Goal: Task Accomplishment & Management: Complete application form

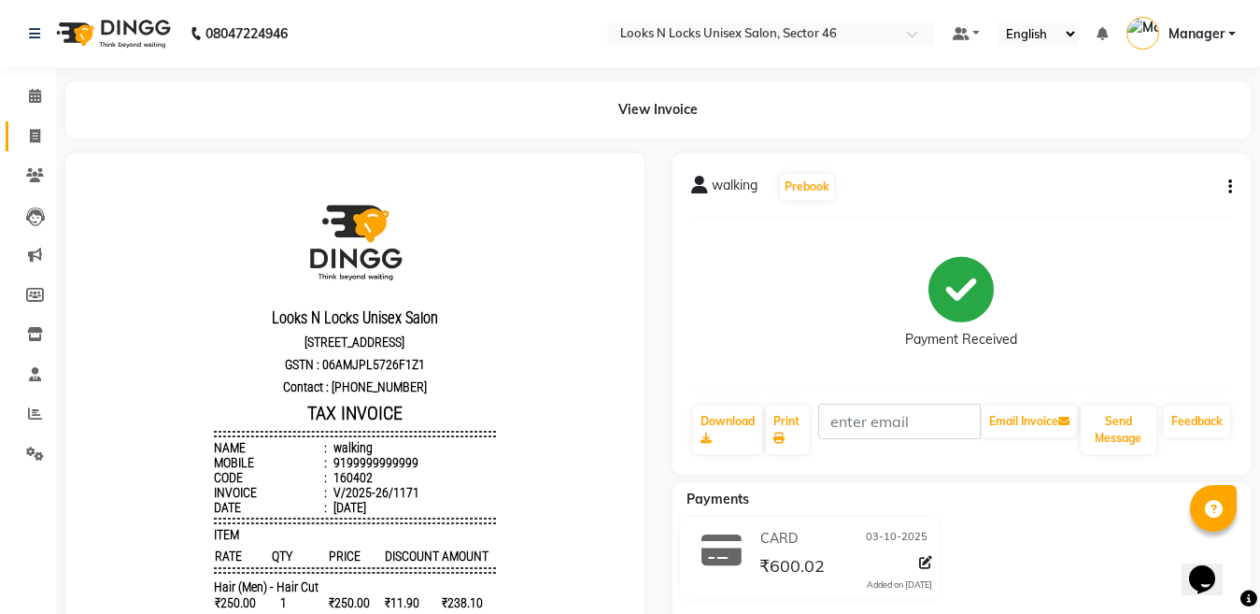
click at [30, 131] on icon at bounding box center [35, 136] width 10 height 14
select select "service"
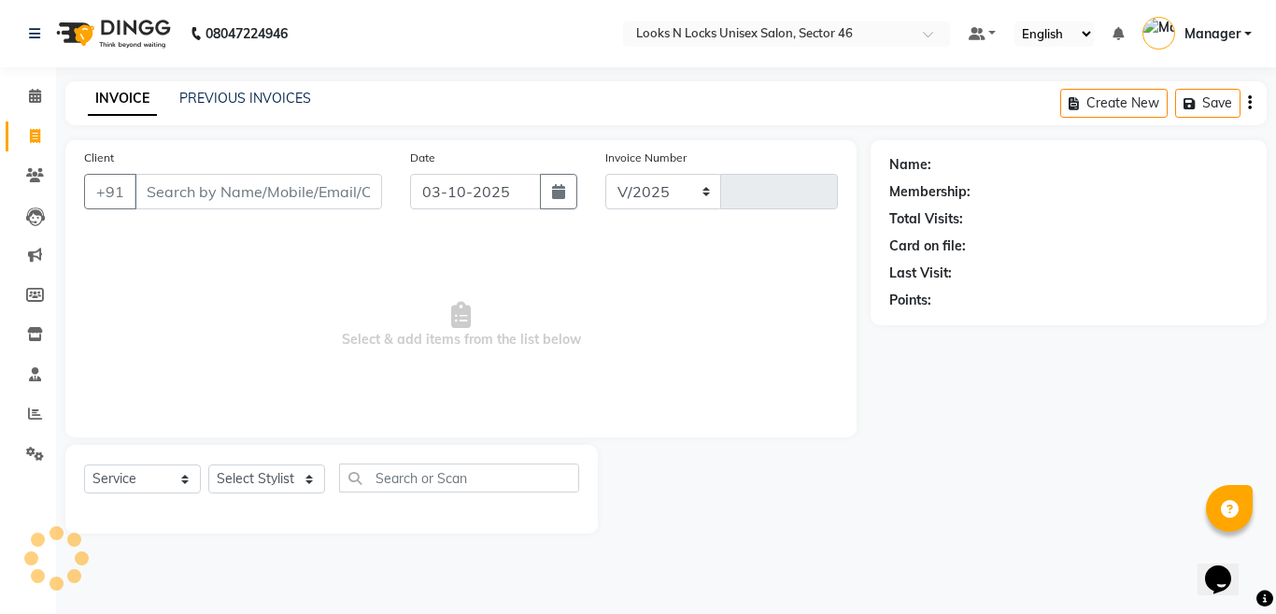
select select "3904"
type input "1172"
click at [311, 179] on input "Client" at bounding box center [259, 191] width 248 height 35
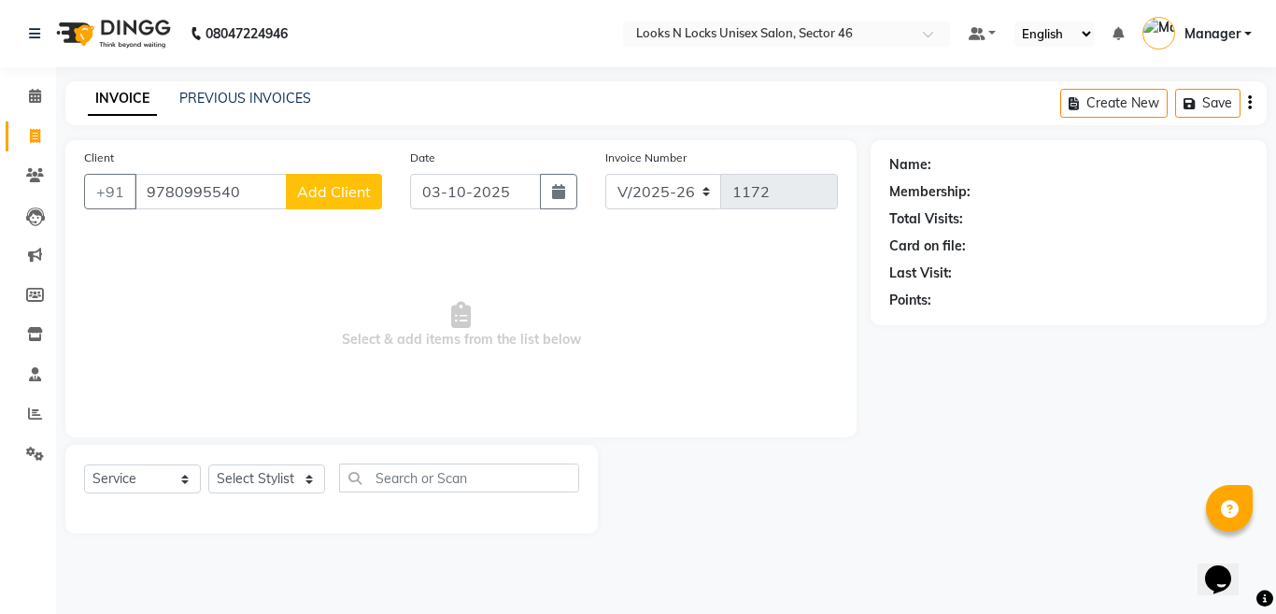
type input "9780995540"
click at [338, 194] on span "Add Client" at bounding box center [334, 191] width 74 height 19
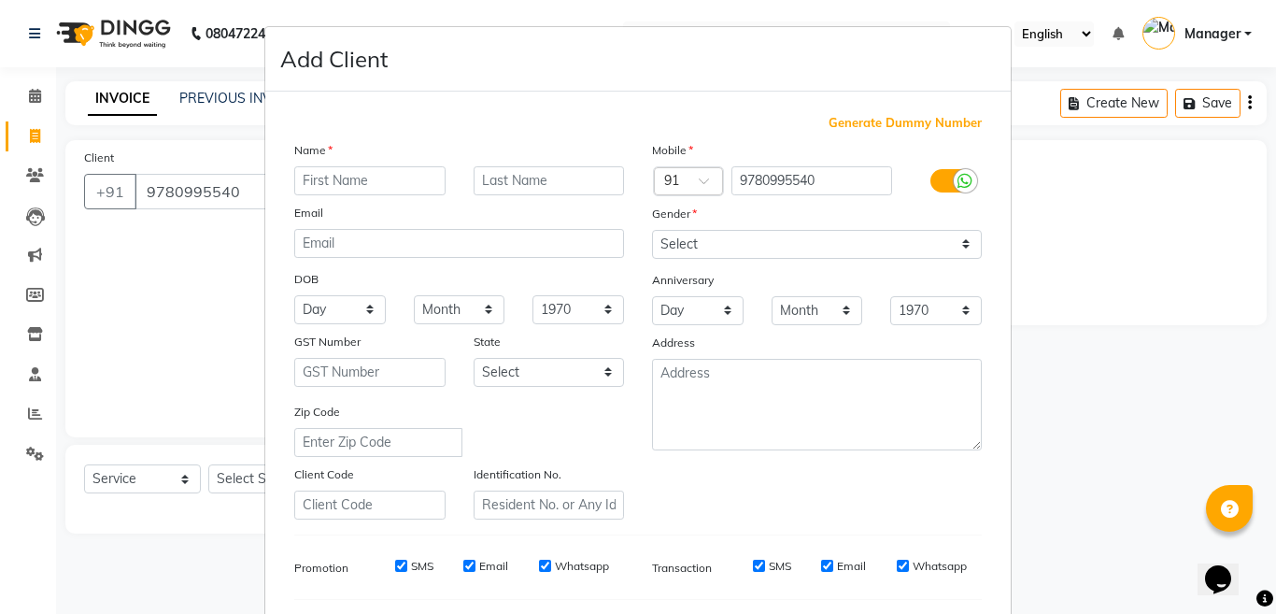
click at [369, 172] on input "text" at bounding box center [369, 180] width 151 height 29
type input "p"
type input "[PERSON_NAME]"
click at [686, 243] on select "Select [DEMOGRAPHIC_DATA] [DEMOGRAPHIC_DATA] Other Prefer Not To Say" at bounding box center [817, 244] width 330 height 29
select select "[DEMOGRAPHIC_DATA]"
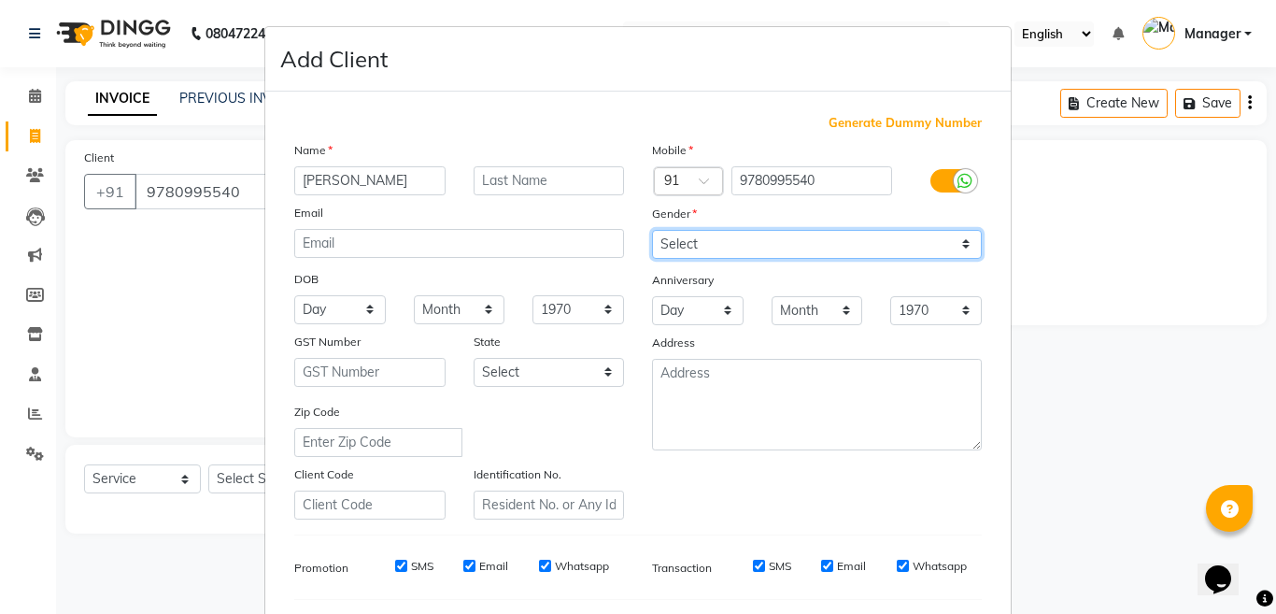
click at [652, 230] on select "Select [DEMOGRAPHIC_DATA] [DEMOGRAPHIC_DATA] Other Prefer Not To Say" at bounding box center [817, 244] width 330 height 29
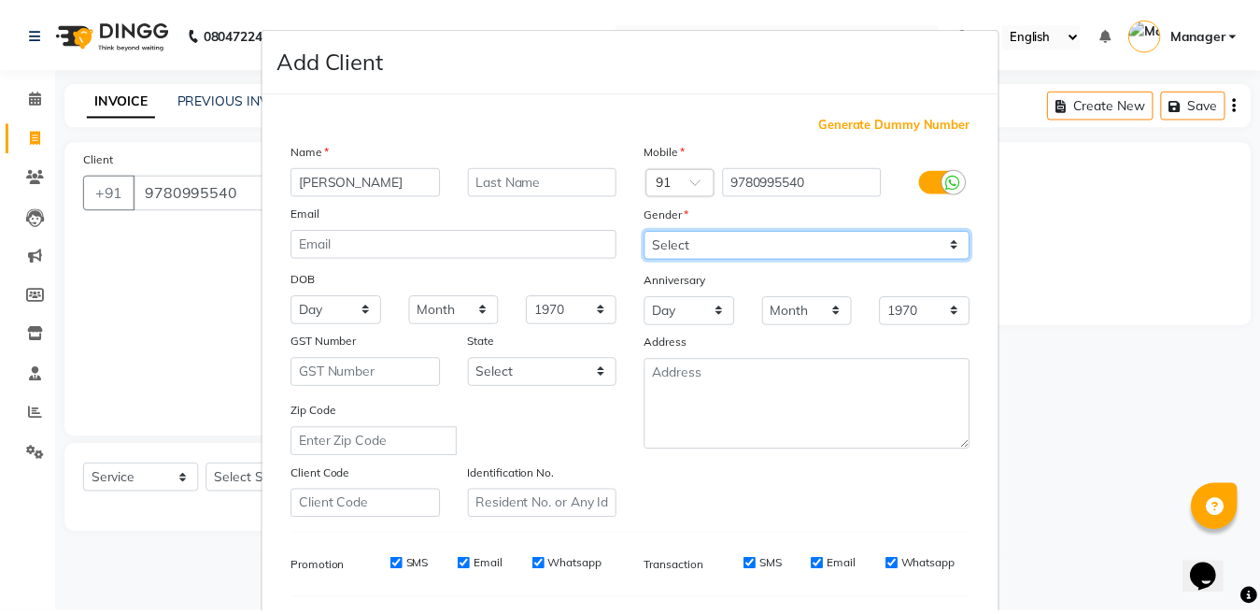
scroll to position [248, 0]
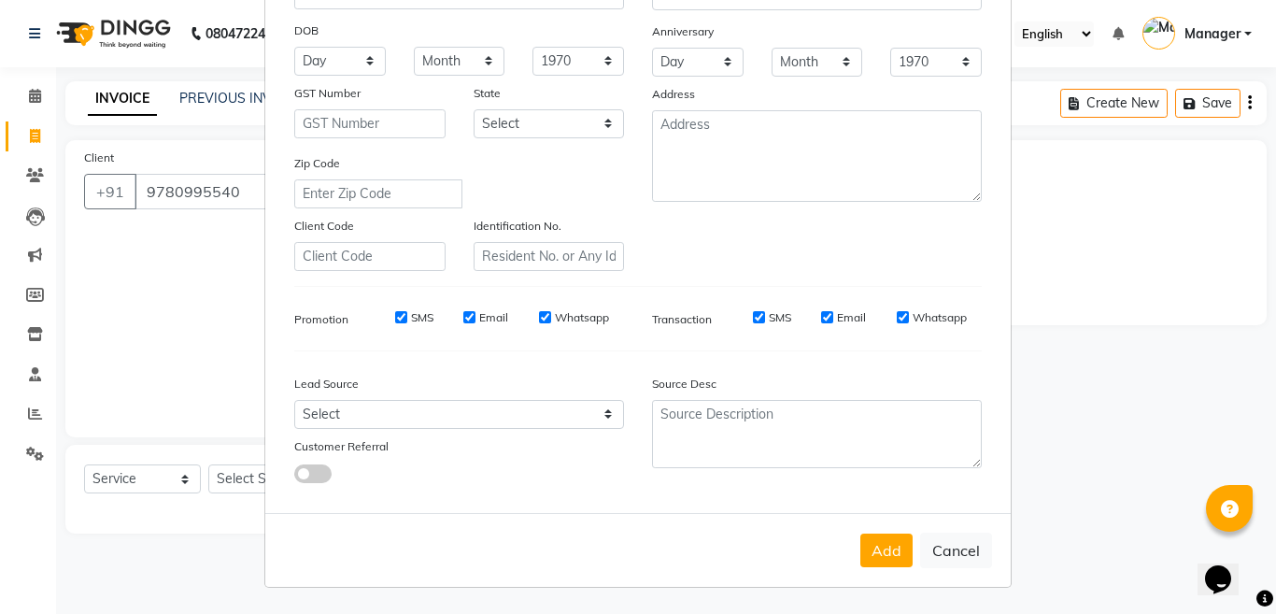
click at [881, 555] on button "Add" at bounding box center [886, 550] width 52 height 34
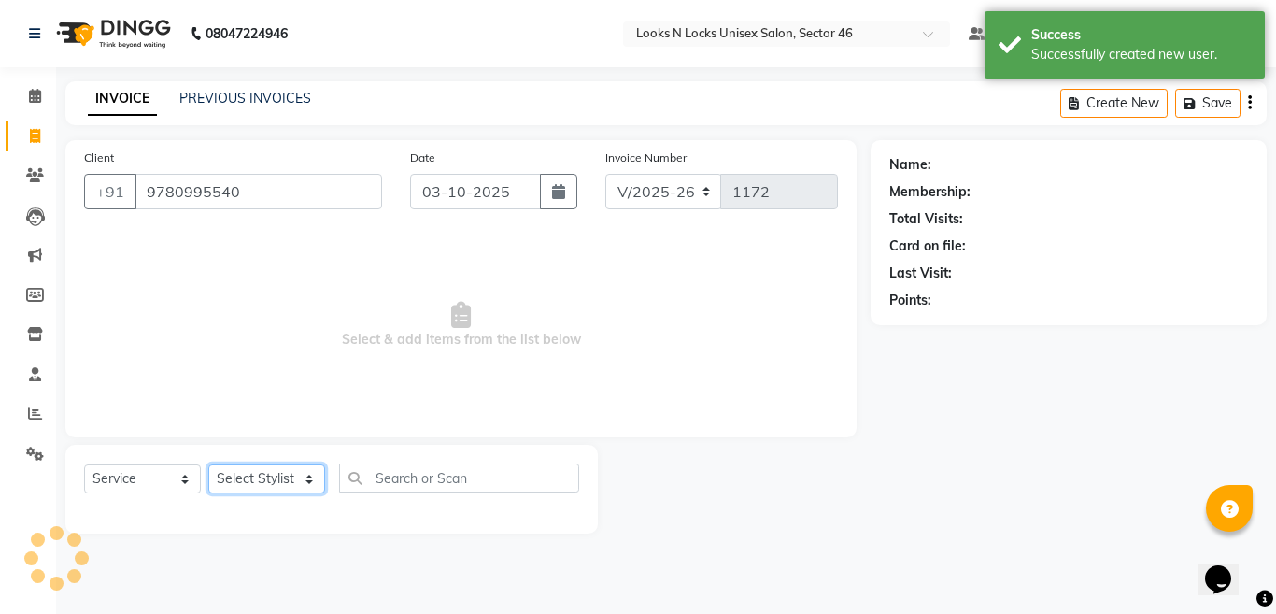
click at [240, 479] on select "Select Stylist [PERSON_NAME] Aalam Sheikh [PERSON_NAME] [PERSON_NAME] [PERSON_N…" at bounding box center [266, 478] width 117 height 29
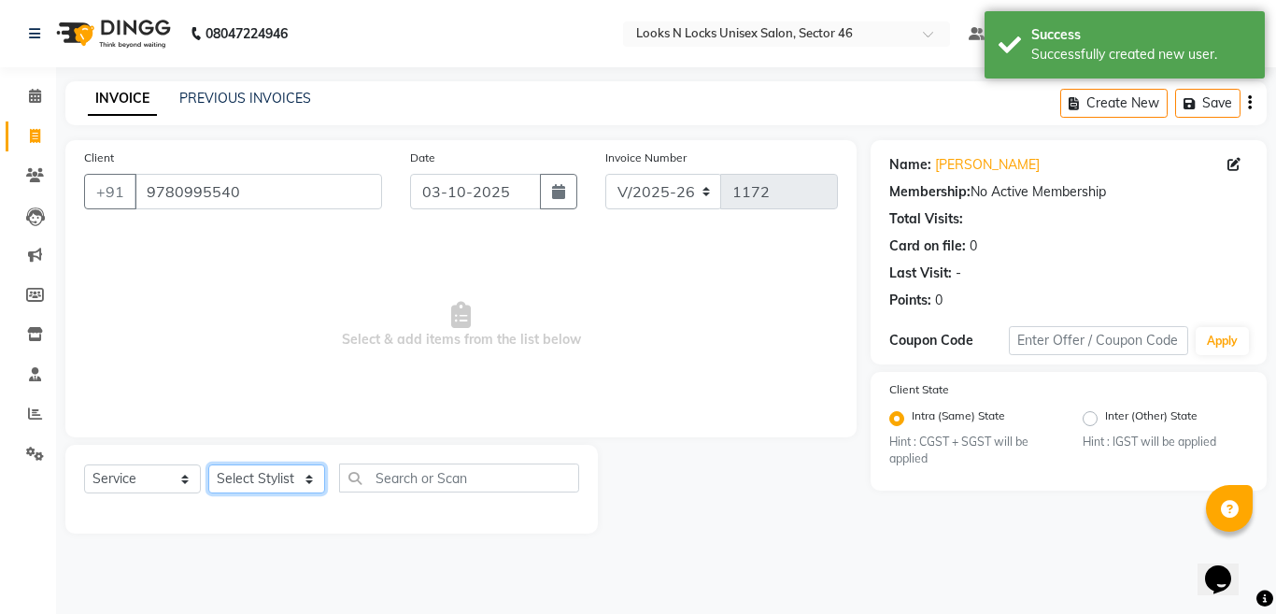
select select "59684"
click at [208, 464] on select "Select Stylist [PERSON_NAME] Aalam Sheikh [PERSON_NAME] [PERSON_NAME] [PERSON_N…" at bounding box center [266, 478] width 117 height 29
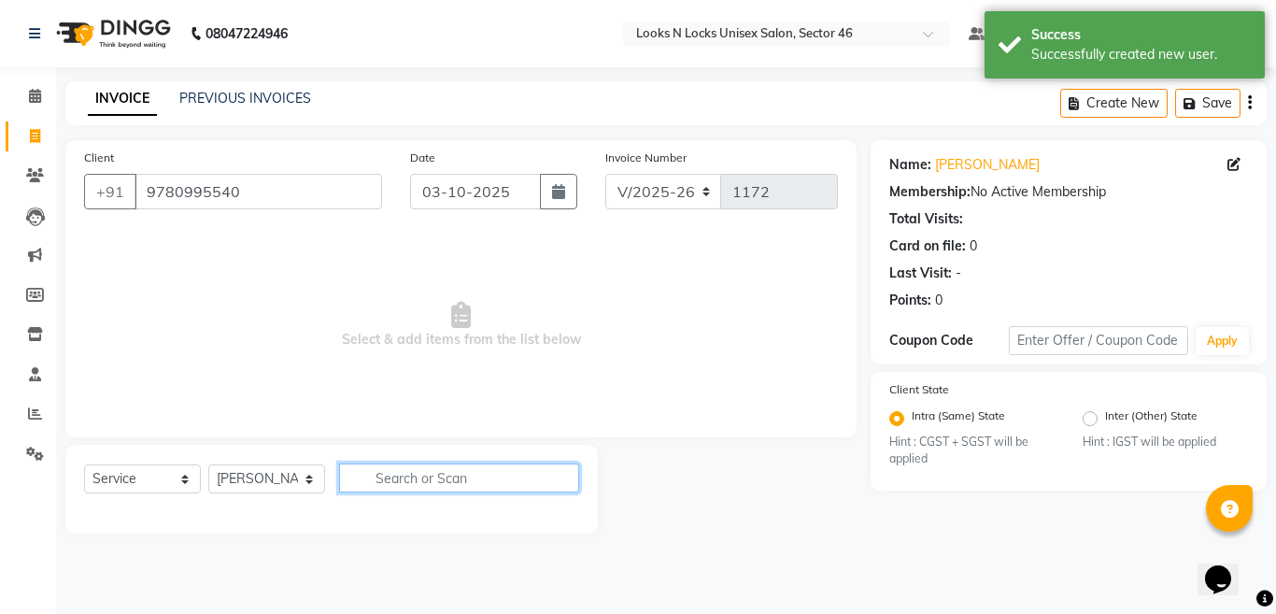
click at [437, 475] on input "text" at bounding box center [459, 477] width 240 height 29
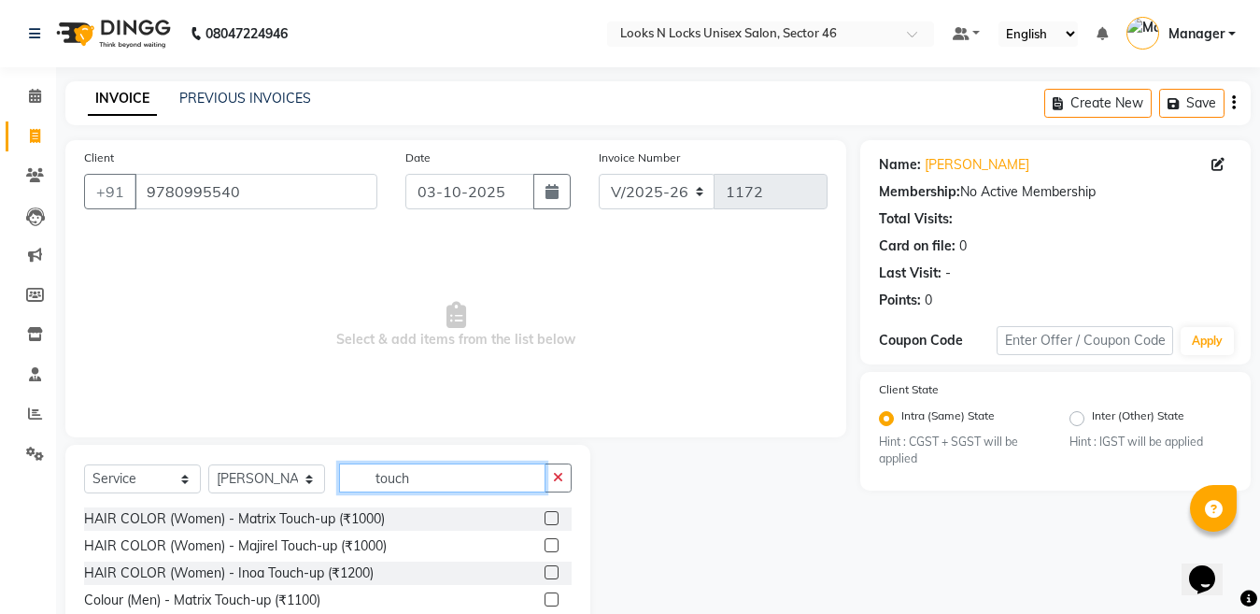
type input "touch"
drag, startPoint x: 554, startPoint y: 572, endPoint x: 480, endPoint y: 436, distance: 154.2
click at [554, 573] on label at bounding box center [552, 572] width 14 height 14
click at [554, 573] on input "checkbox" at bounding box center [551, 573] width 12 height 12
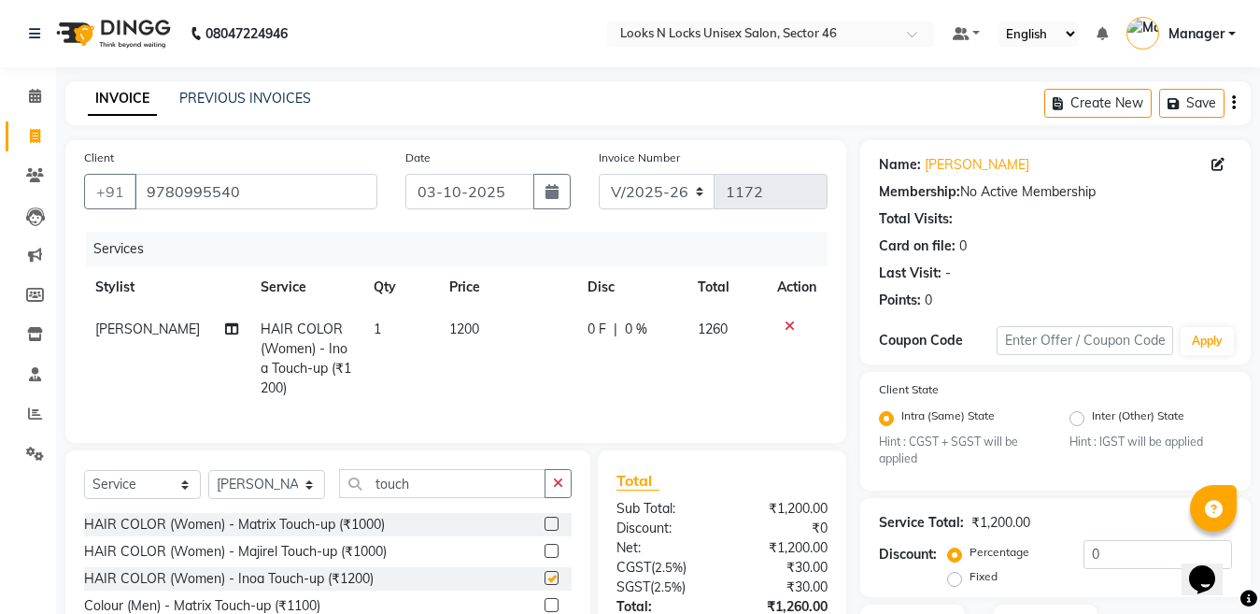
checkbox input "false"
click at [277, 499] on select "Select Stylist [PERSON_NAME] Aalam Sheikh [PERSON_NAME] [PERSON_NAME] [PERSON_N…" at bounding box center [266, 484] width 117 height 29
select select "44650"
click at [208, 486] on select "Select Stylist [PERSON_NAME] Aalam Sheikh [PERSON_NAME] [PERSON_NAME] [PERSON_N…" at bounding box center [266, 484] width 117 height 29
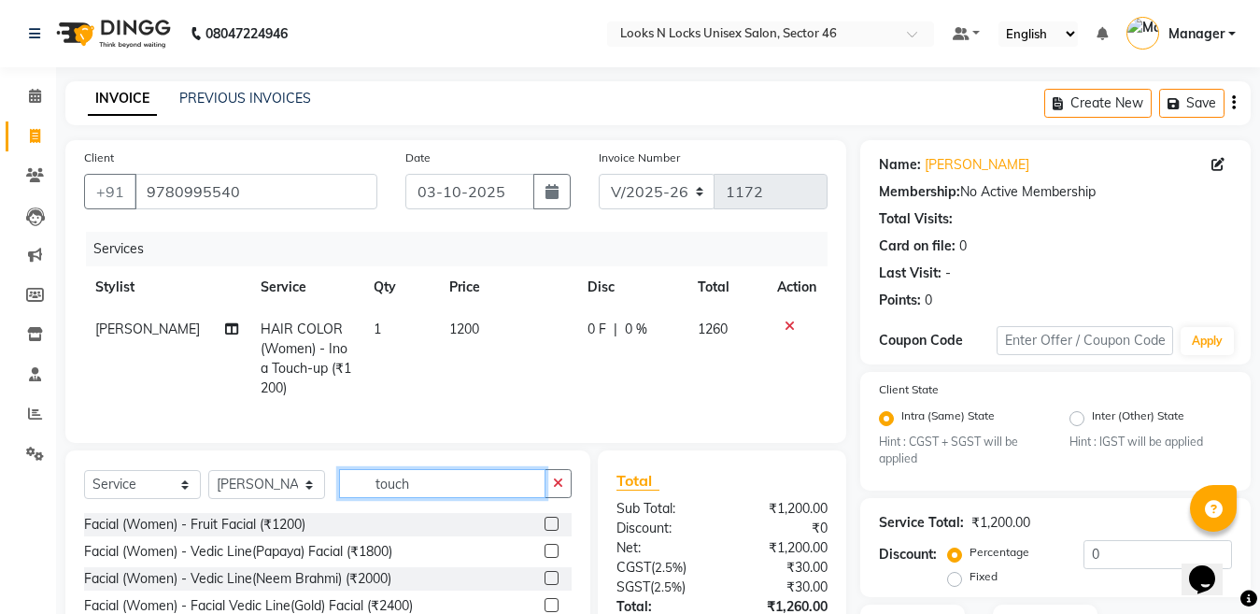
click at [460, 498] on input "touch" at bounding box center [442, 483] width 206 height 29
type input "t"
type input "pedi"
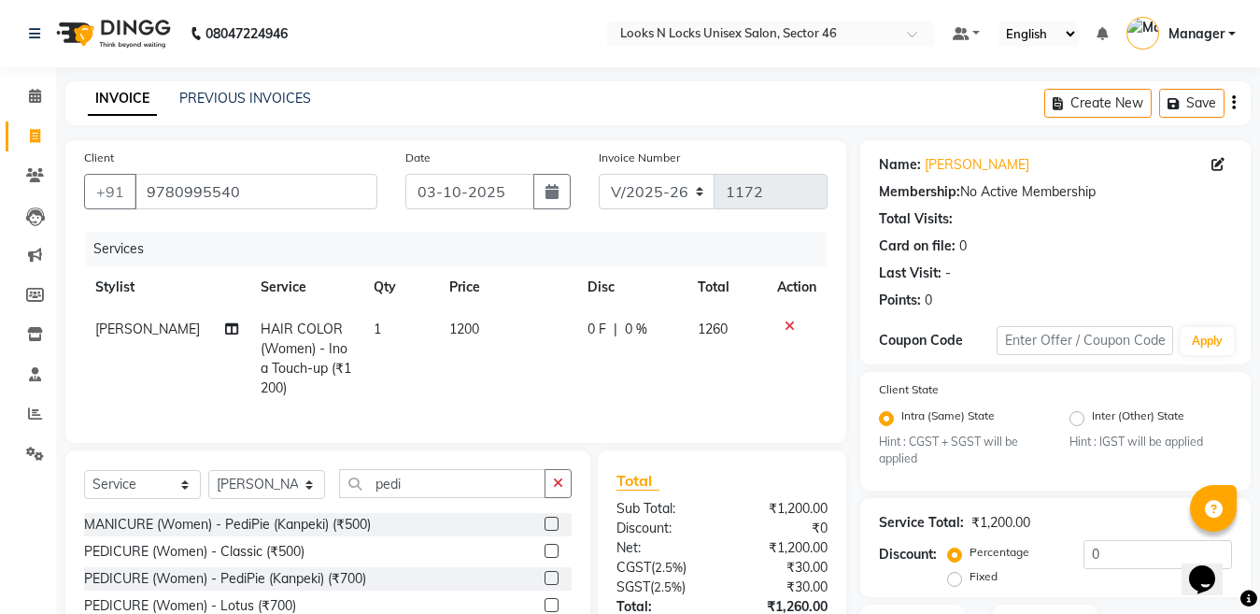
click at [545, 558] on label at bounding box center [552, 551] width 14 height 14
click at [545, 558] on input "checkbox" at bounding box center [551, 552] width 12 height 12
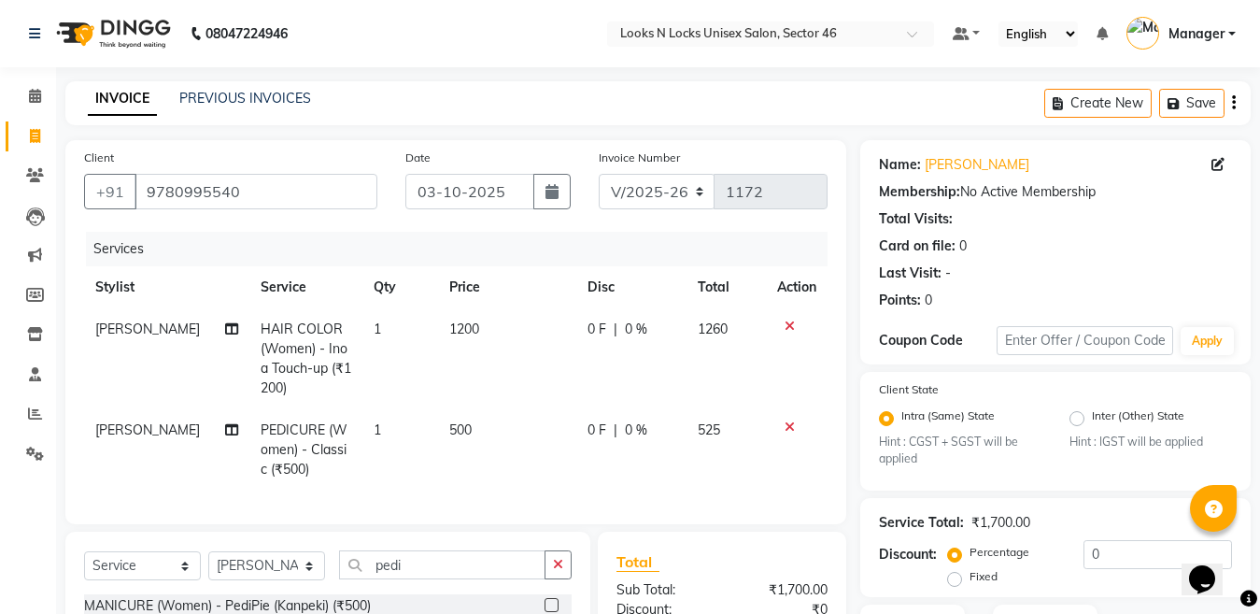
checkbox input "false"
click at [418, 577] on input "pedi" at bounding box center [442, 564] width 206 height 29
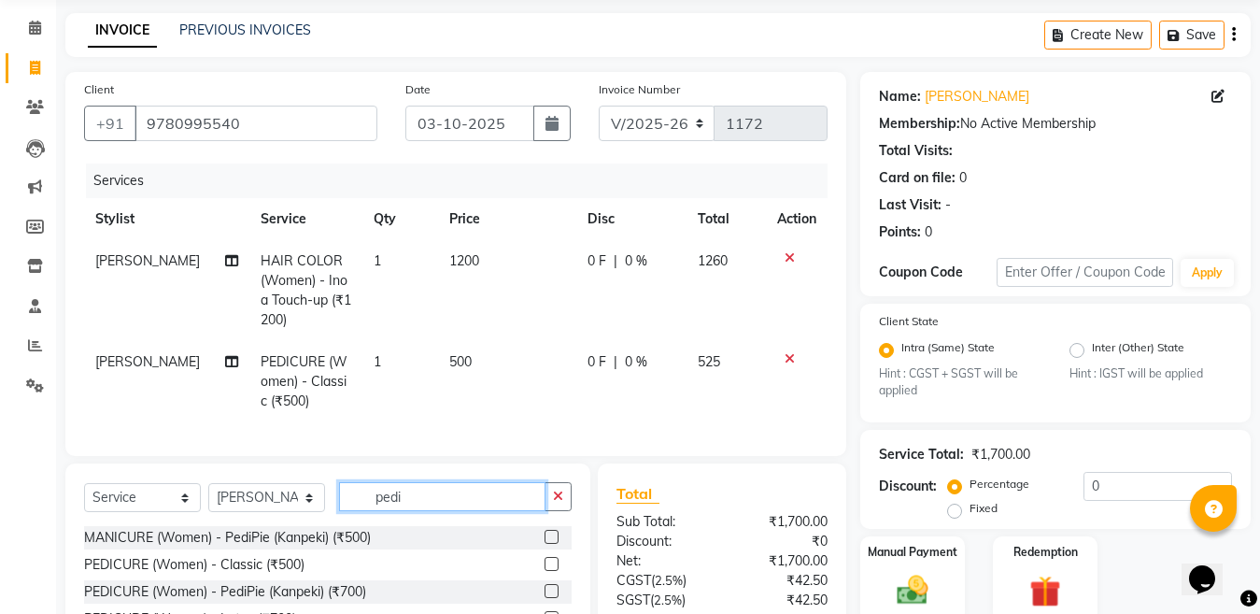
scroll to position [237, 0]
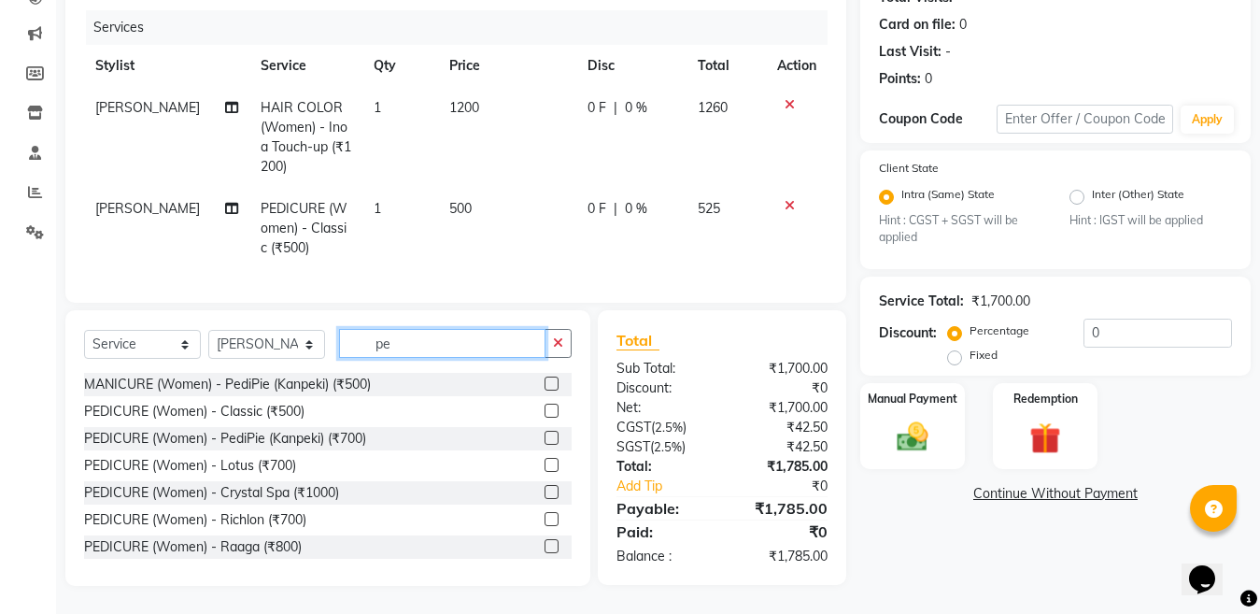
type input "p"
type input "mani"
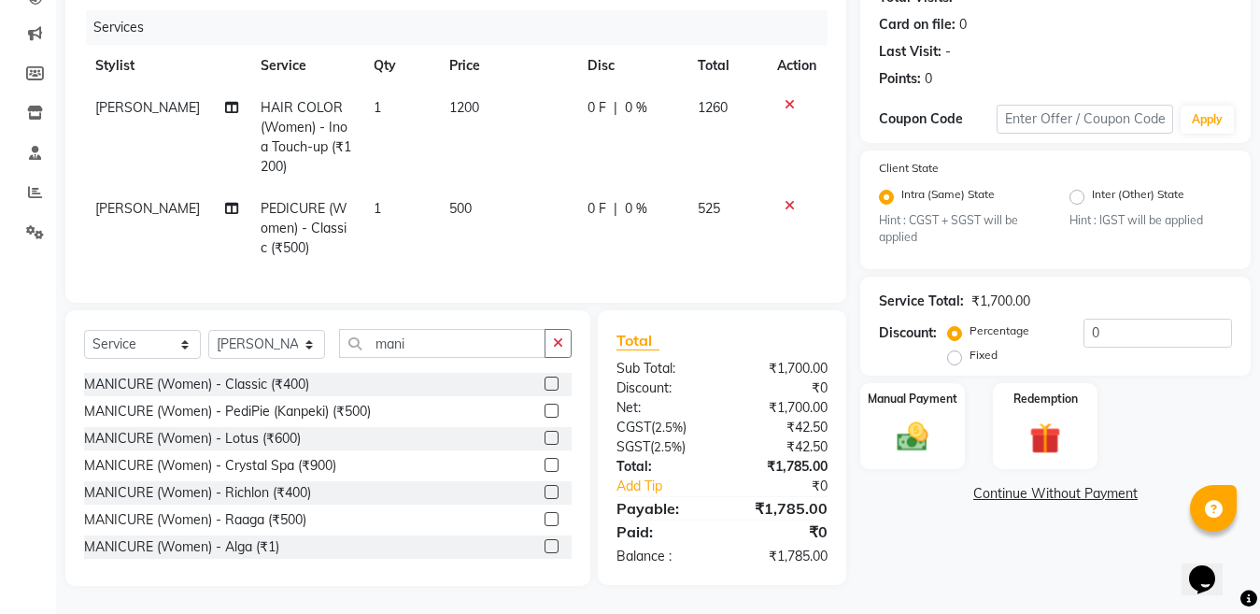
click at [545, 412] on label at bounding box center [552, 411] width 14 height 14
click at [545, 412] on input "checkbox" at bounding box center [551, 411] width 12 height 12
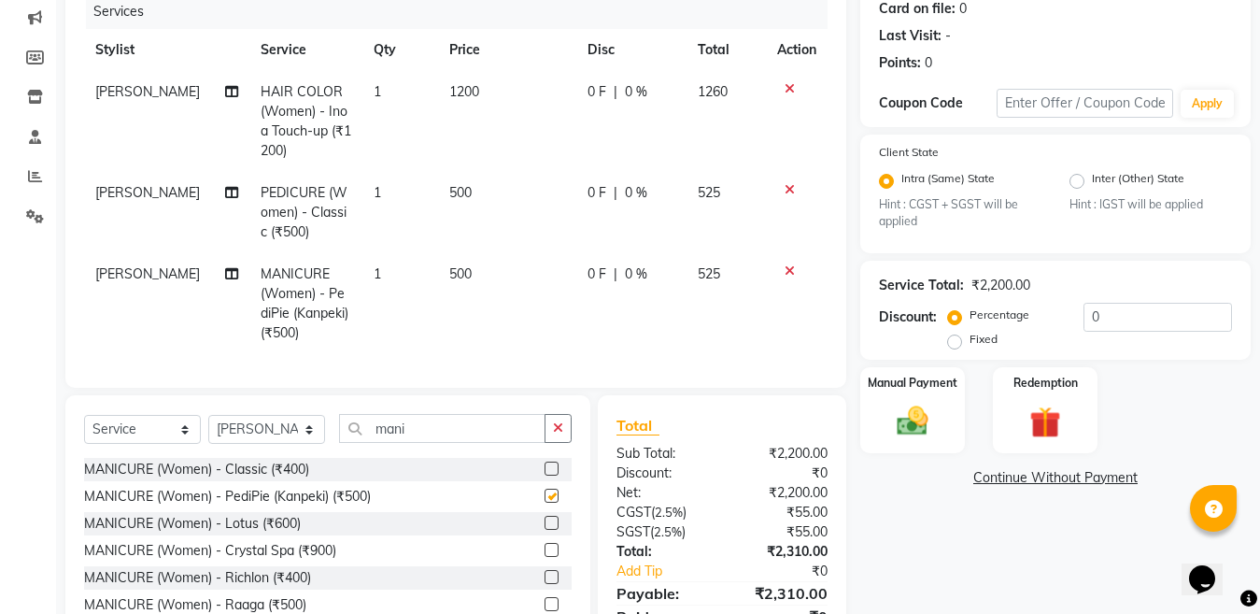
checkbox input "false"
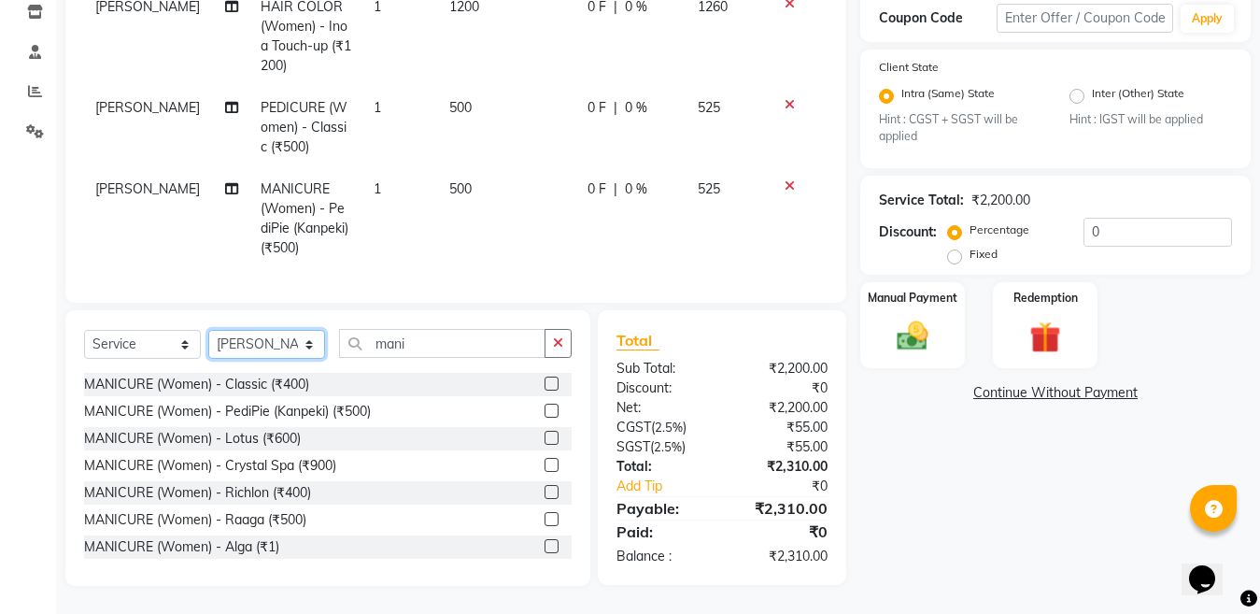
click at [258, 334] on select "Select Stylist [PERSON_NAME] Aalam Sheikh [PERSON_NAME] [PERSON_NAME] [PERSON_N…" at bounding box center [266, 344] width 117 height 29
click at [259, 347] on select "Select Stylist [PERSON_NAME] Aalam Sheikh [PERSON_NAME] [PERSON_NAME] [PERSON_N…" at bounding box center [266, 344] width 117 height 29
select select "69067"
click at [208, 330] on select "Select Stylist [PERSON_NAME] Aalam Sheikh [PERSON_NAME] [PERSON_NAME] [PERSON_N…" at bounding box center [266, 344] width 117 height 29
click at [431, 339] on input "mani" at bounding box center [442, 343] width 206 height 29
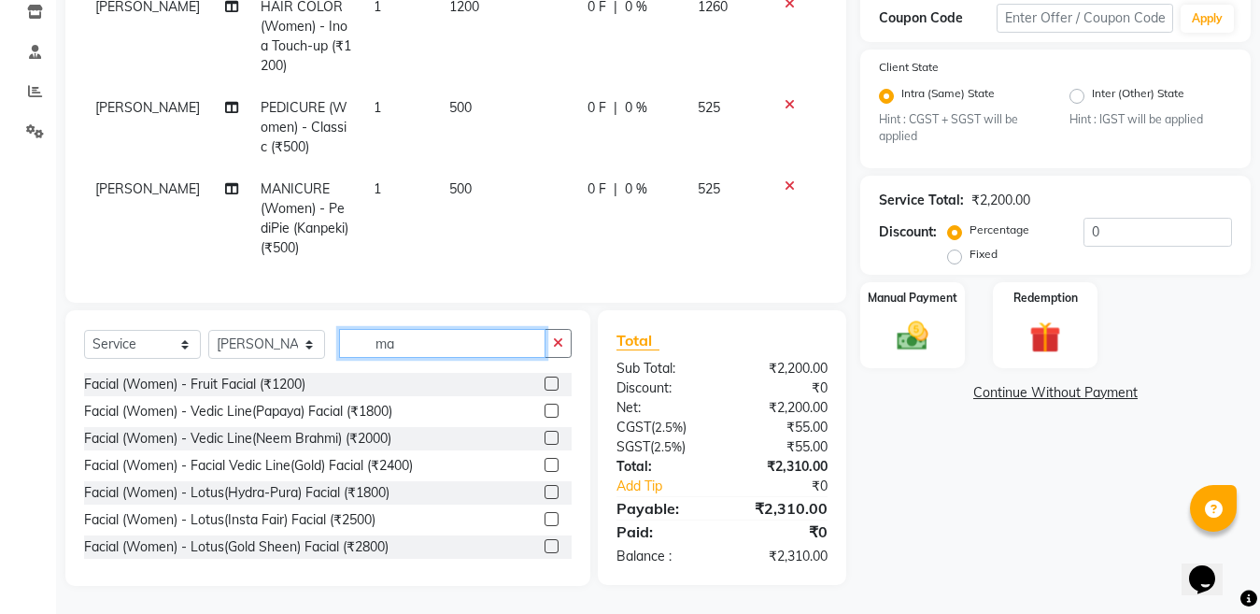
type input "m"
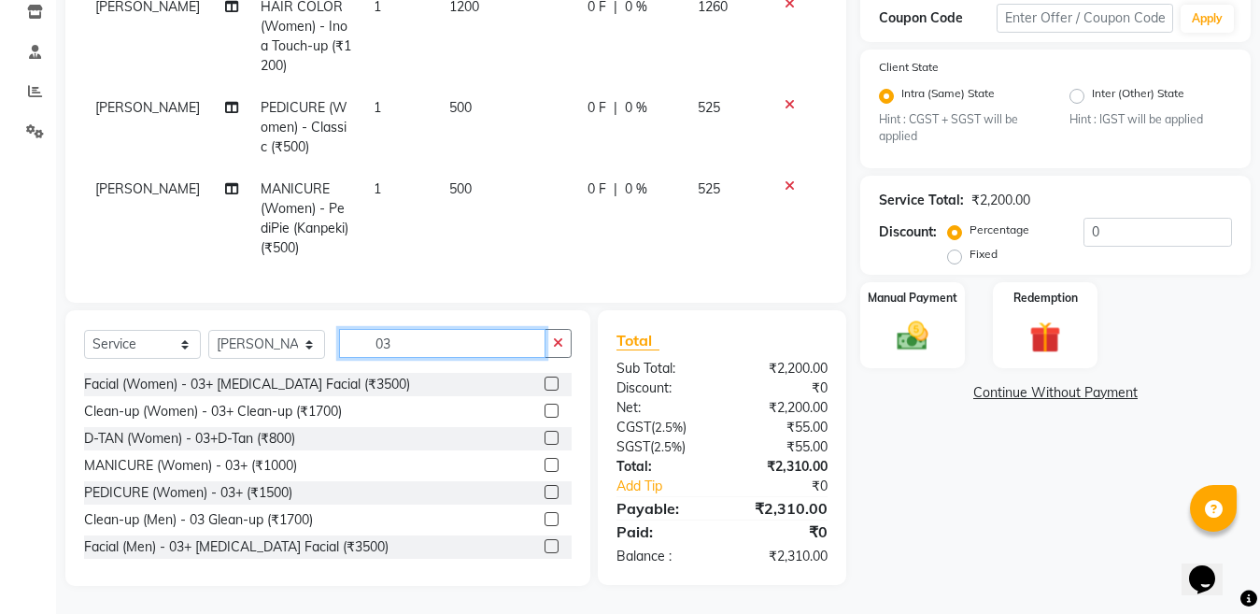
type input "03"
click at [545, 377] on label at bounding box center [552, 383] width 14 height 14
click at [545, 378] on input "checkbox" at bounding box center [551, 384] width 12 height 12
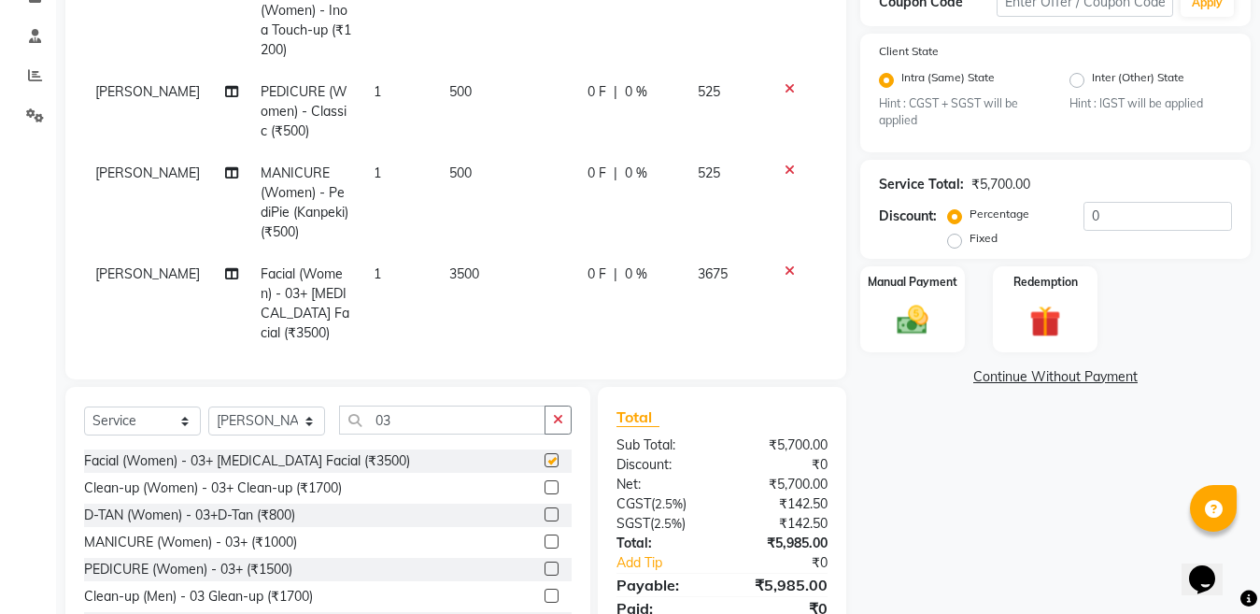
checkbox input "false"
click at [447, 420] on input "03" at bounding box center [442, 419] width 206 height 29
click at [545, 519] on label at bounding box center [552, 514] width 14 height 14
click at [545, 519] on input "checkbox" at bounding box center [551, 515] width 12 height 12
checkbox input "false"
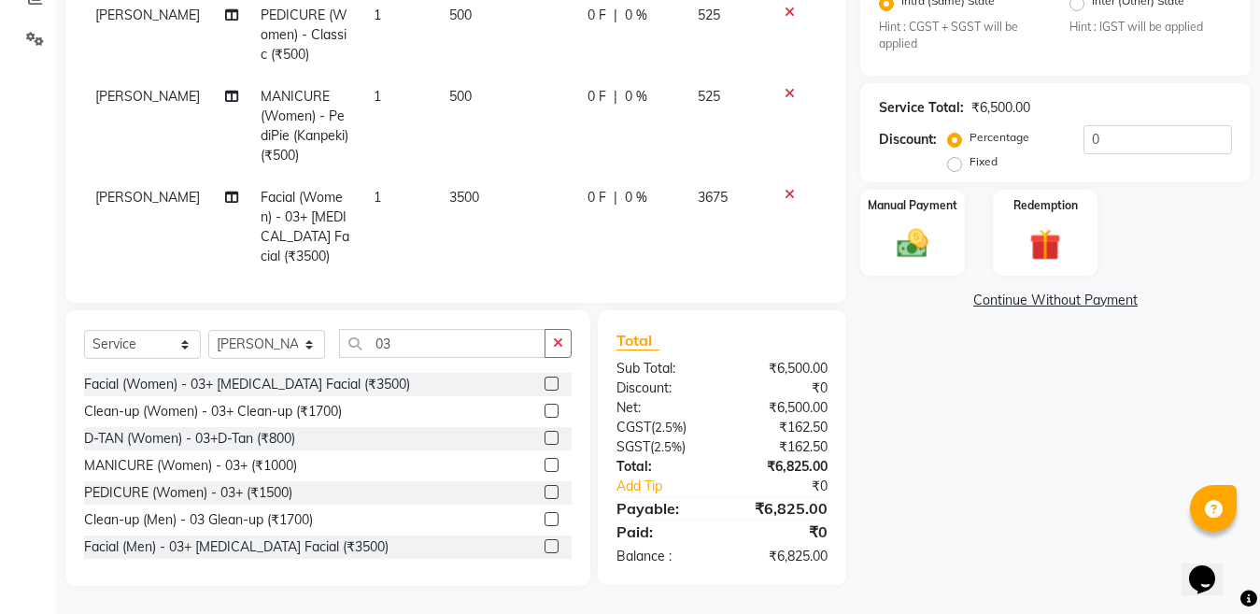
scroll to position [106, 0]
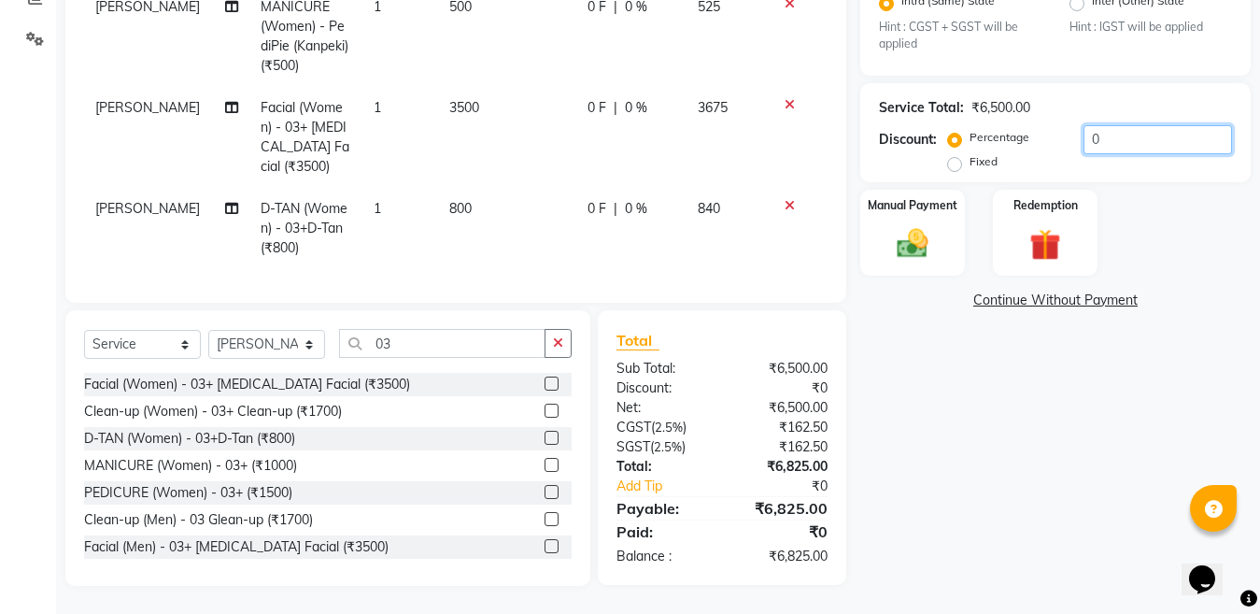
click at [1155, 139] on input "0" at bounding box center [1158, 139] width 149 height 29
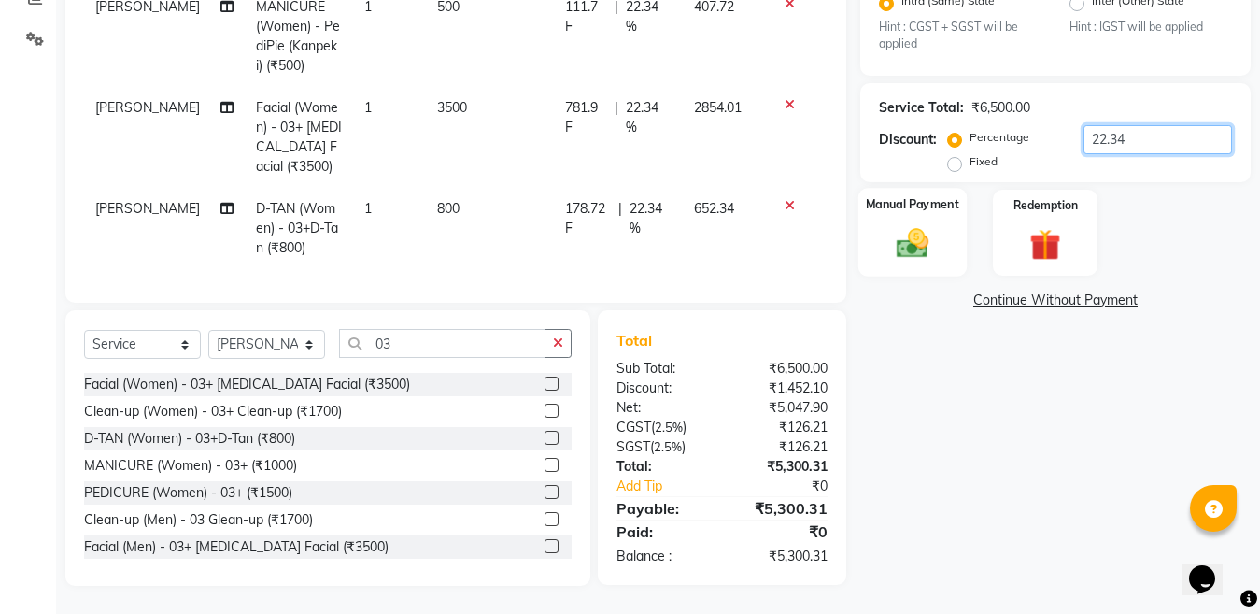
type input "22.34"
click at [897, 245] on img at bounding box center [912, 243] width 52 height 37
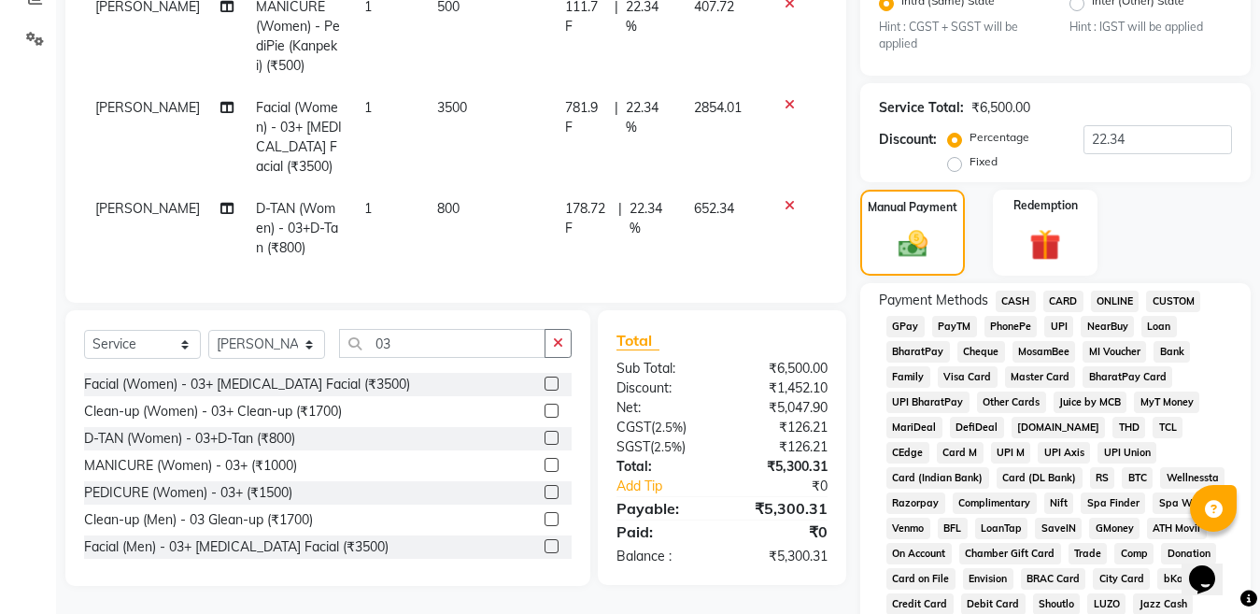
click at [1055, 302] on span "CARD" at bounding box center [1063, 301] width 40 height 21
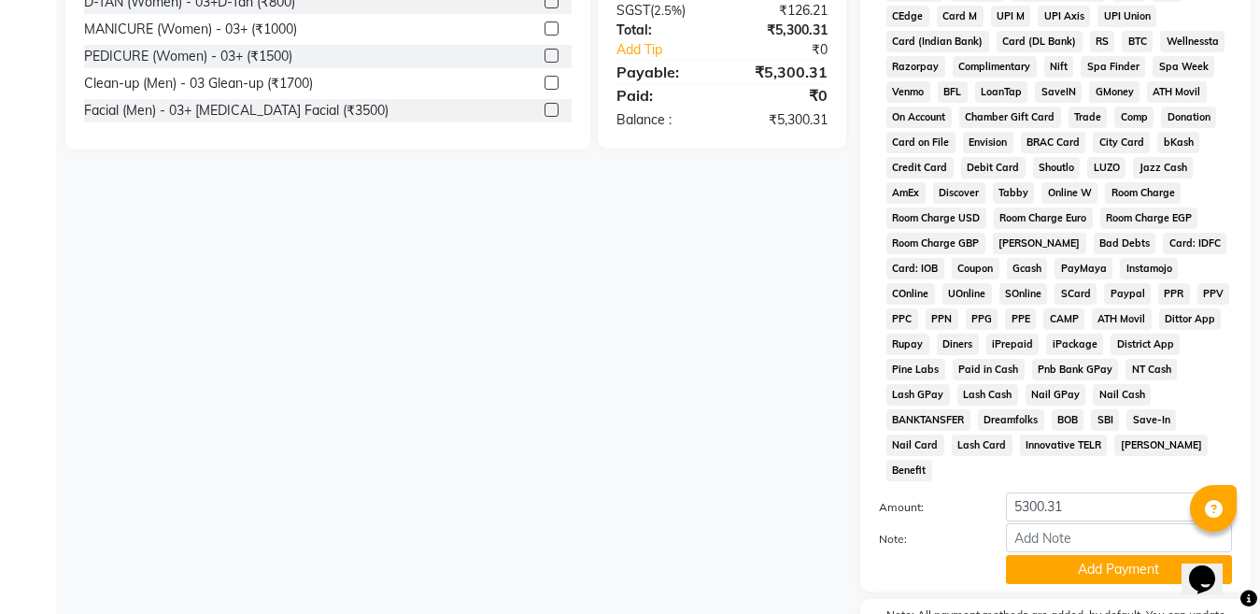
scroll to position [941, 0]
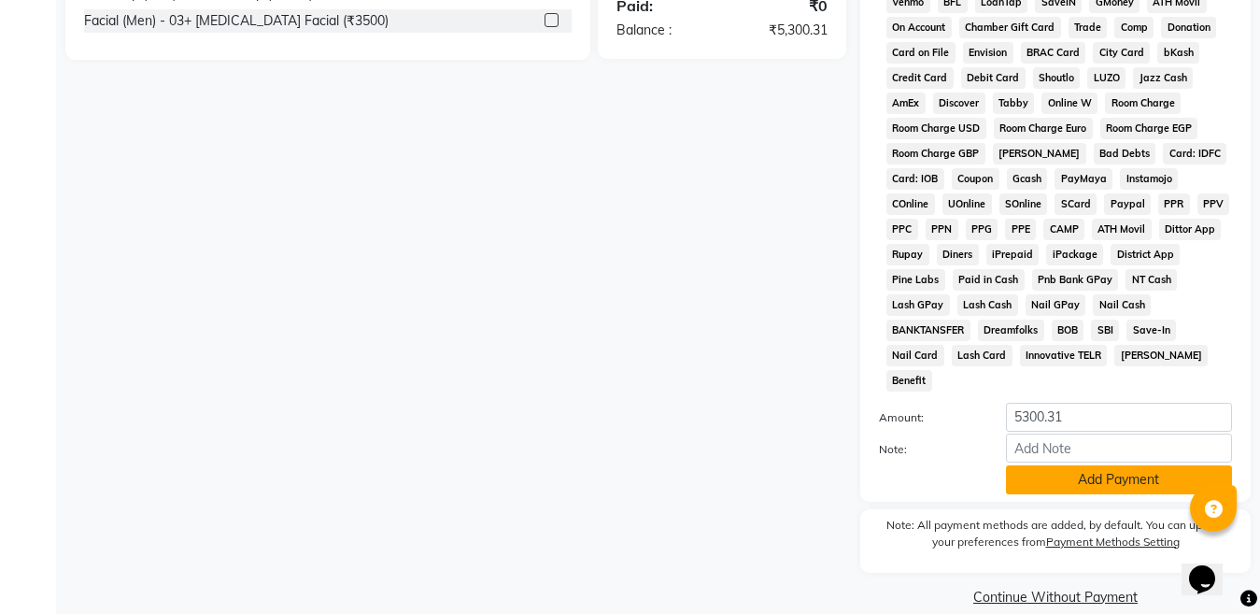
click at [1071, 465] on button "Add Payment" at bounding box center [1119, 479] width 226 height 29
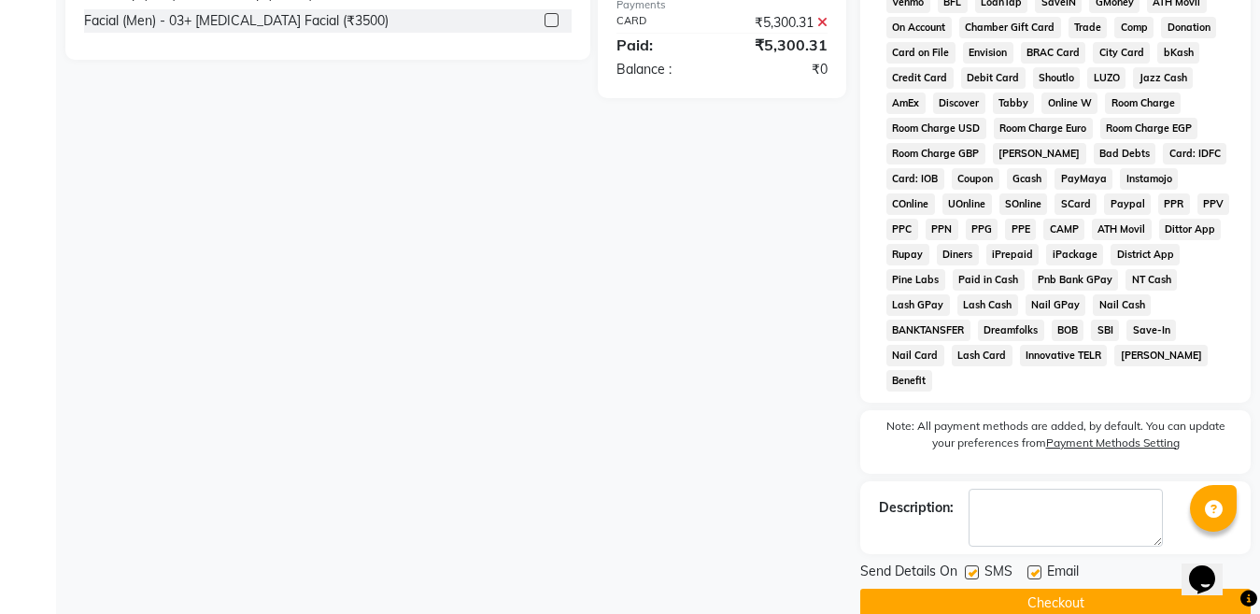
scroll to position [947, 0]
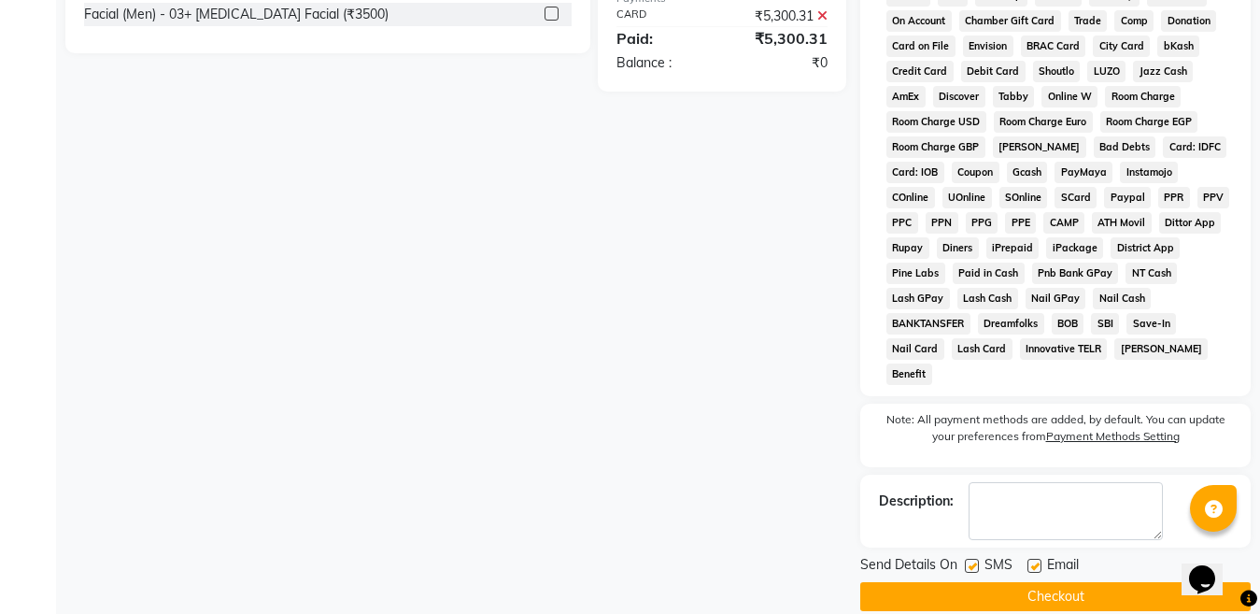
click at [1066, 582] on button "Checkout" at bounding box center [1055, 596] width 390 height 29
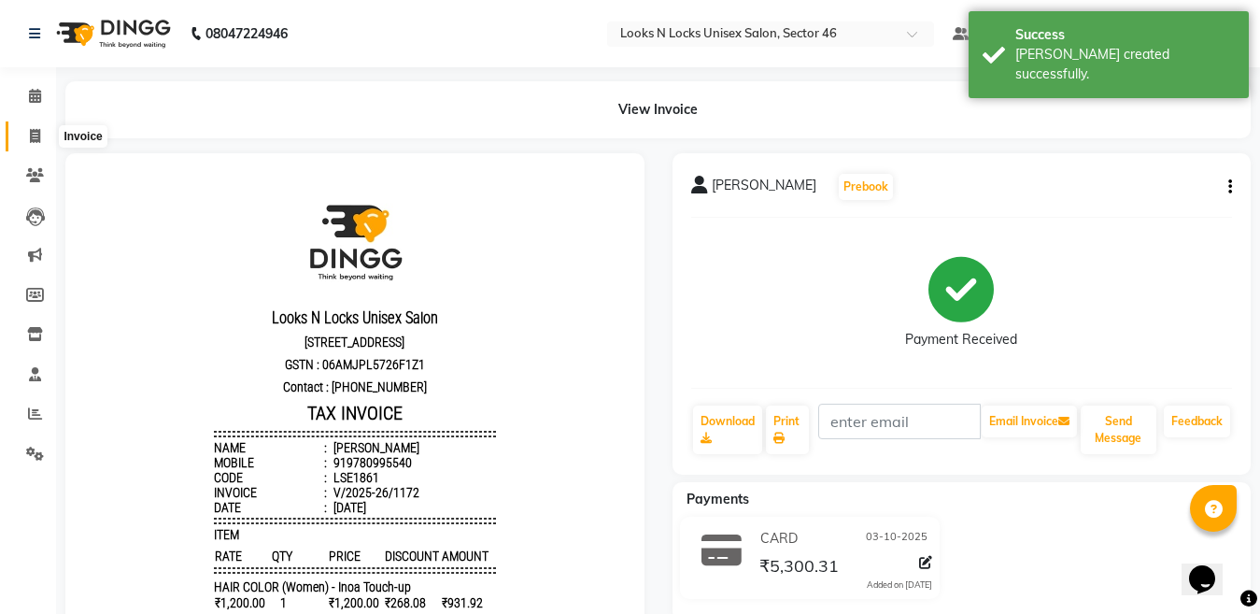
click at [30, 130] on icon at bounding box center [35, 136] width 10 height 14
select select "service"
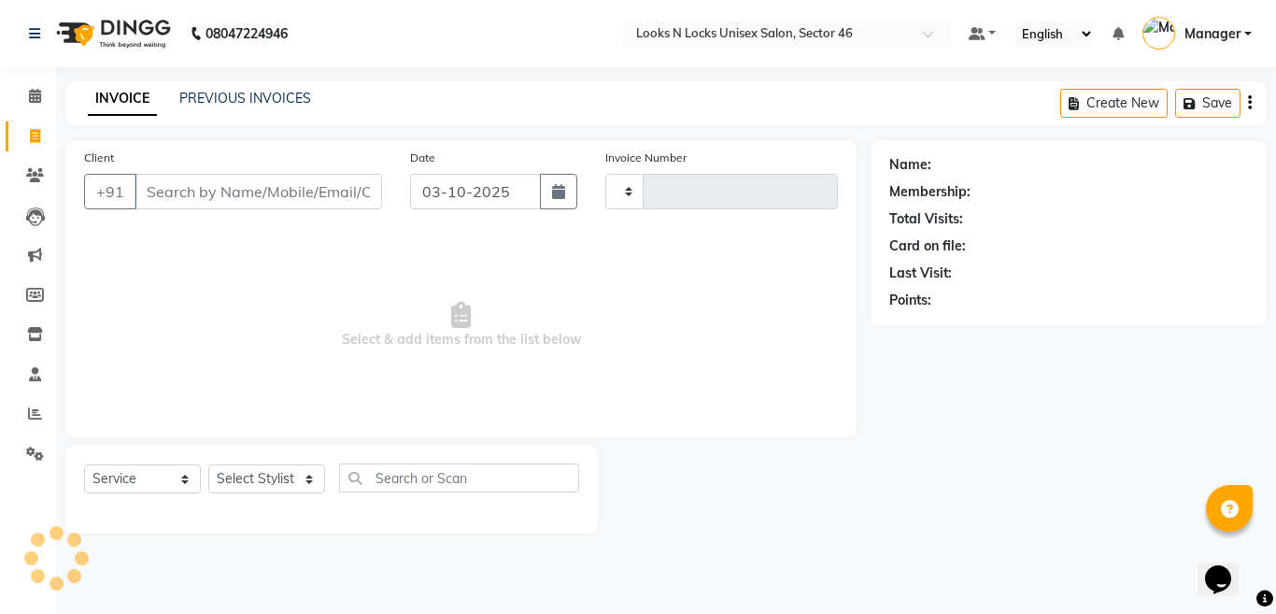
click at [271, 182] on input "Client" at bounding box center [259, 191] width 248 height 35
select select "3904"
type input "1173"
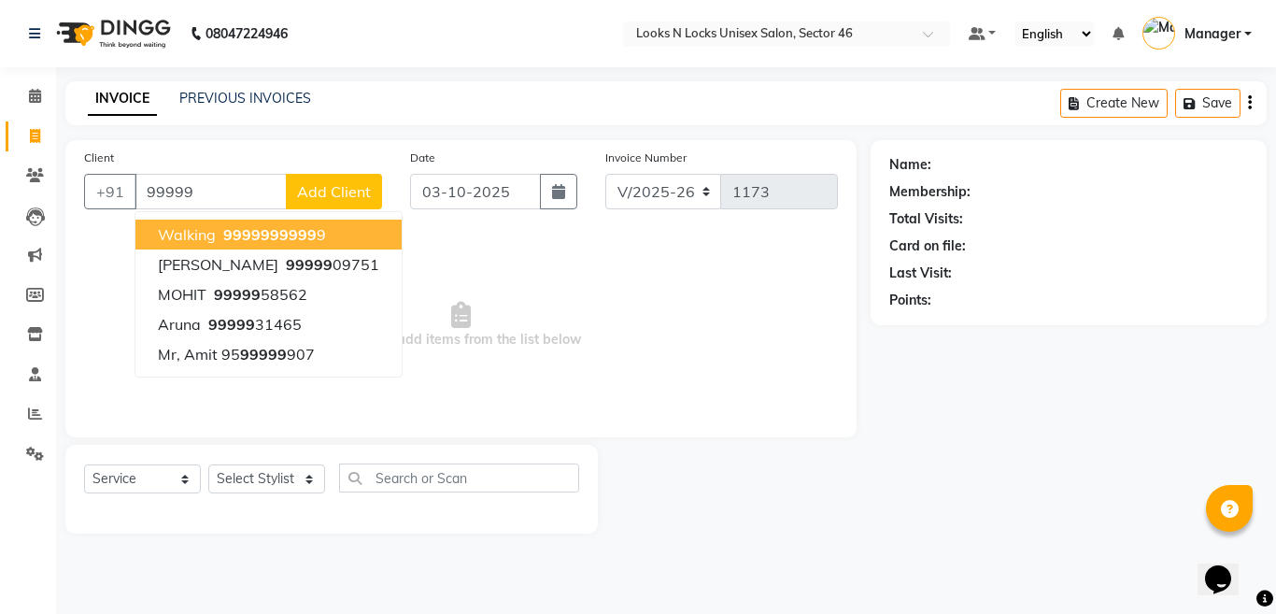
click at [208, 239] on span "walking" at bounding box center [187, 234] width 58 height 19
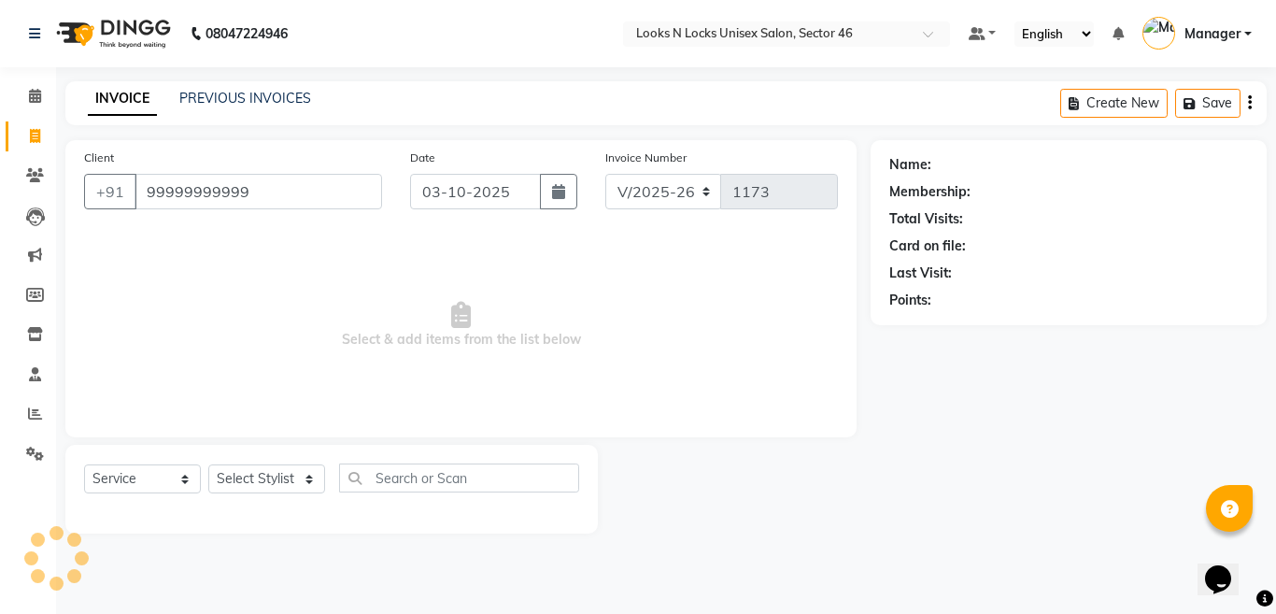
type input "99999999999"
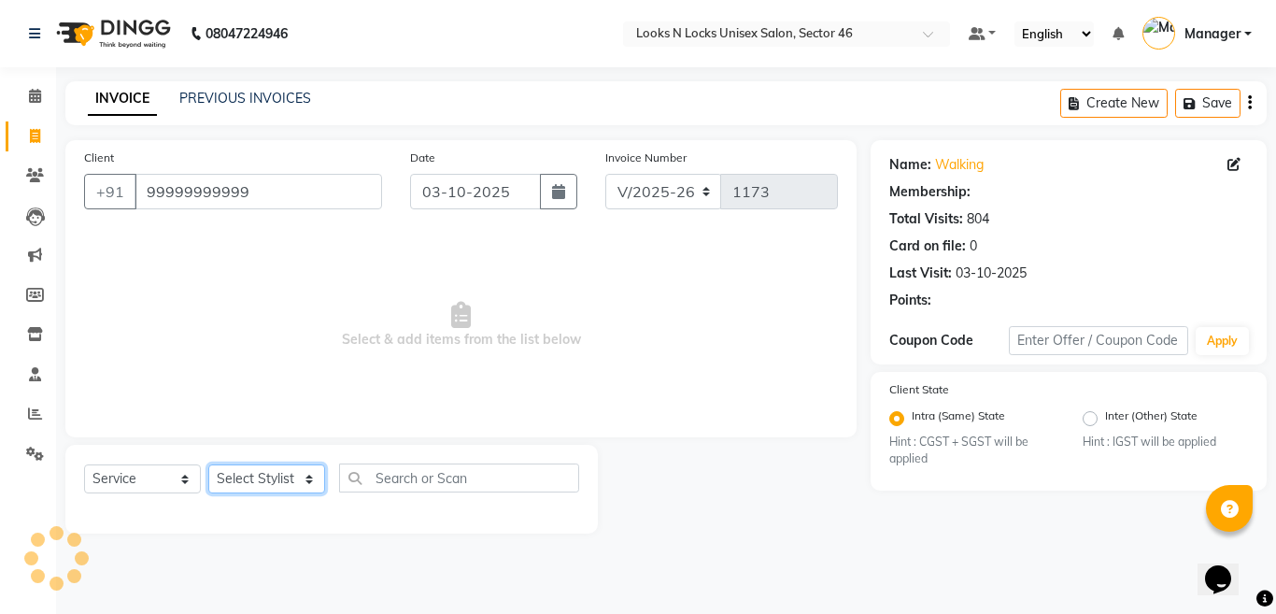
click at [244, 474] on select "Select Stylist [PERSON_NAME] Aalam Sheikh [PERSON_NAME] [PERSON_NAME] [PERSON_N…" at bounding box center [266, 478] width 117 height 29
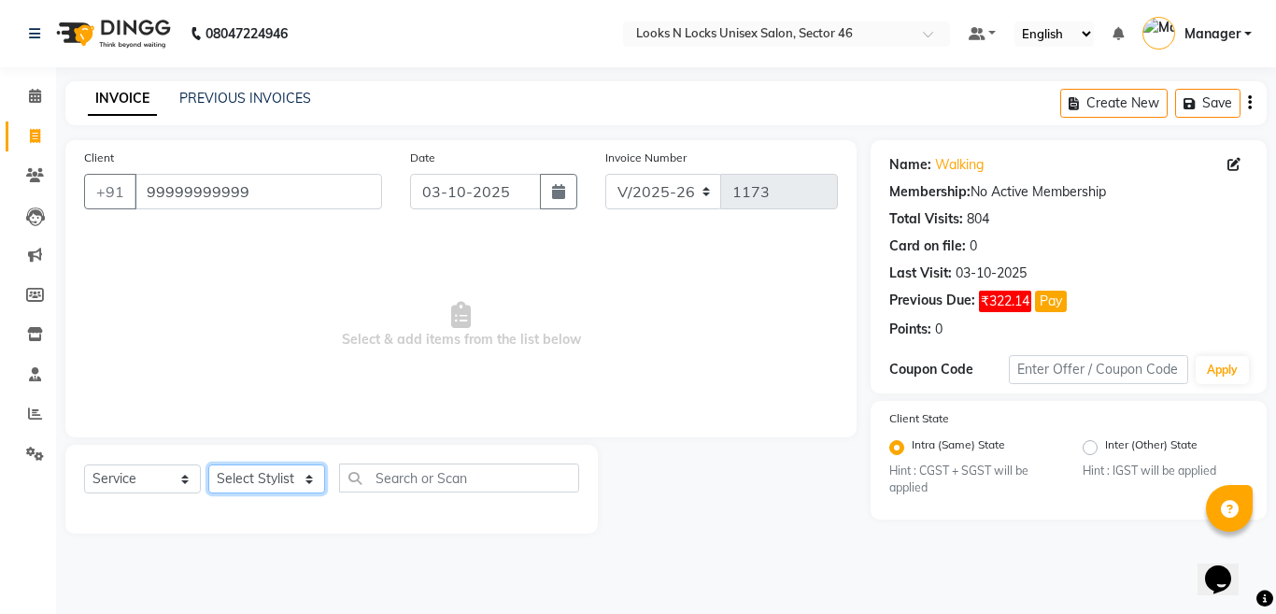
select select "69067"
click at [208, 464] on select "Select Stylist [PERSON_NAME] Aalam Sheikh [PERSON_NAME] [PERSON_NAME] [PERSON_N…" at bounding box center [266, 478] width 117 height 29
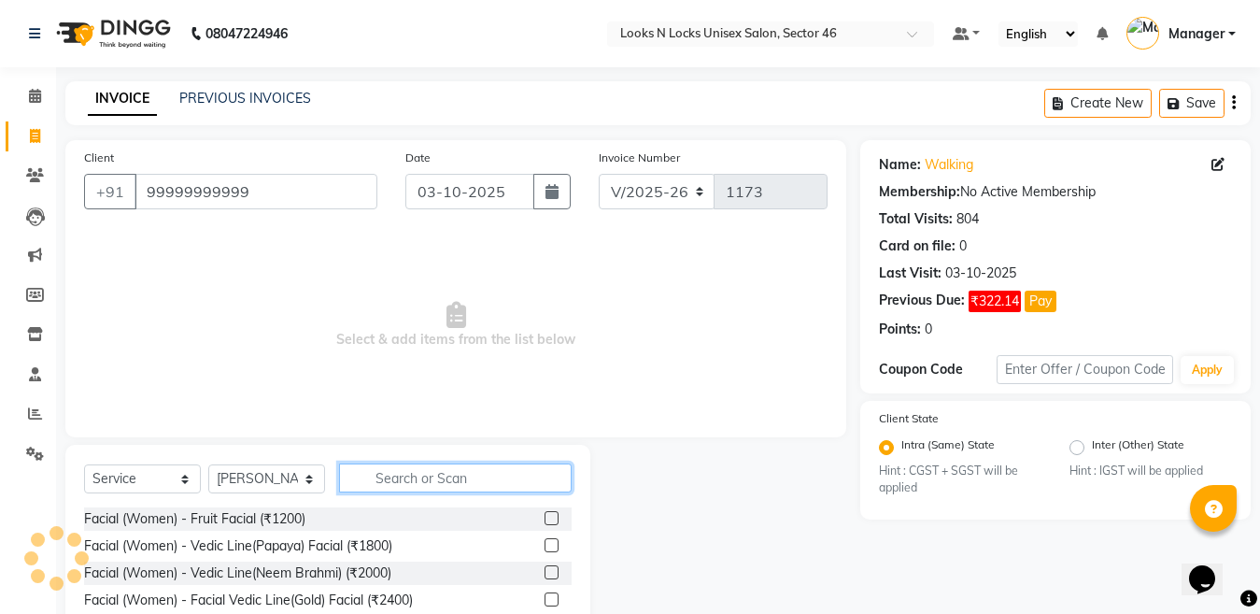
click at [427, 479] on input "text" at bounding box center [455, 477] width 233 height 29
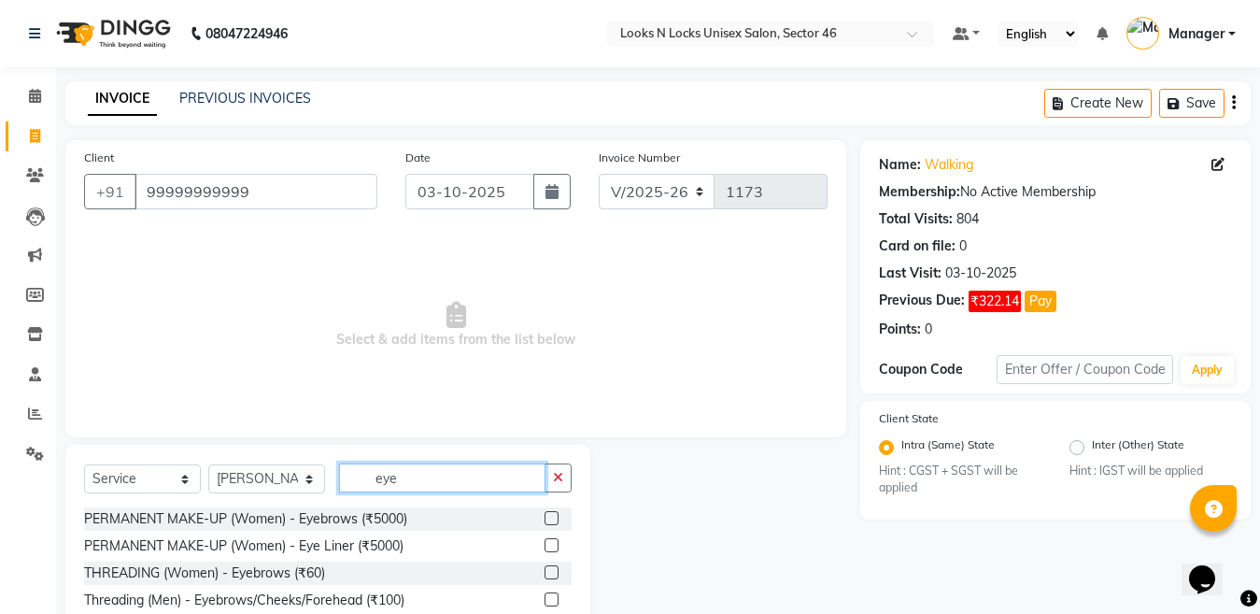
type input "eye"
click at [547, 571] on label at bounding box center [552, 572] width 14 height 14
click at [547, 571] on input "checkbox" at bounding box center [551, 573] width 12 height 12
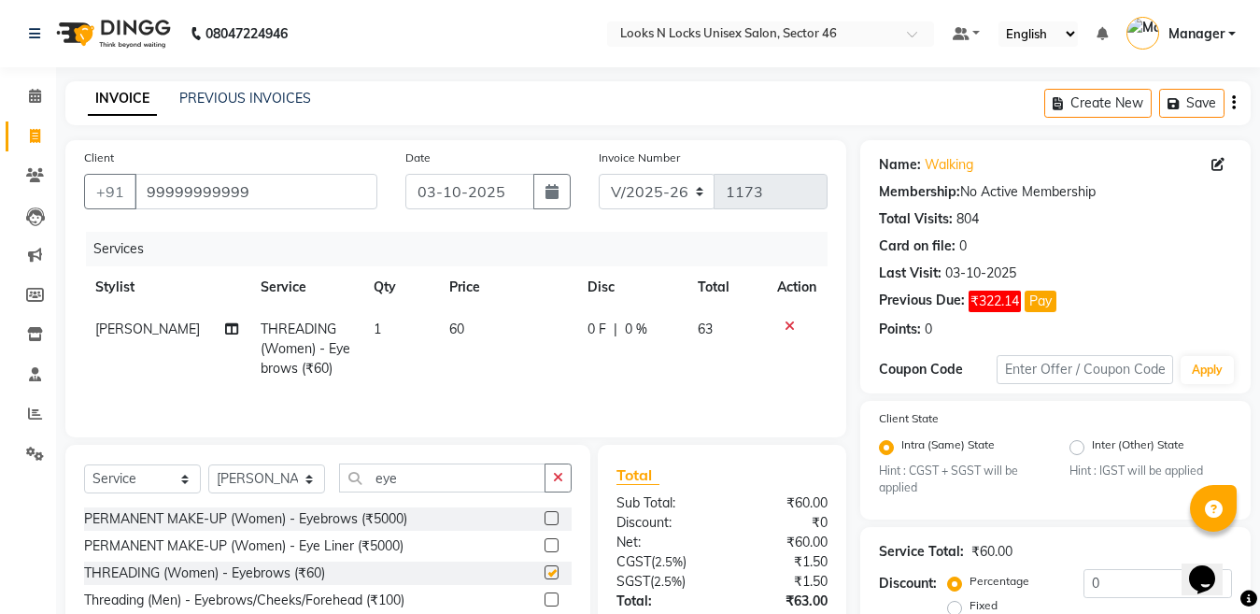
checkbox input "false"
click at [418, 322] on td "1" at bounding box center [400, 348] width 76 height 81
select select "69067"
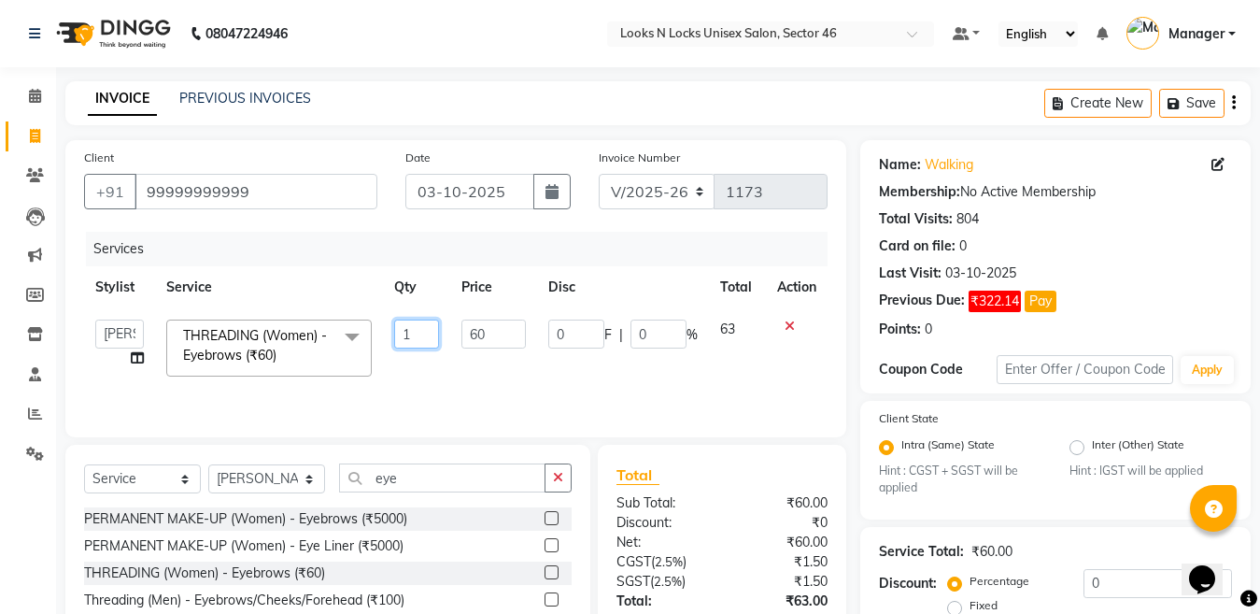
click at [425, 337] on input "1" at bounding box center [416, 333] width 44 height 29
type input "2"
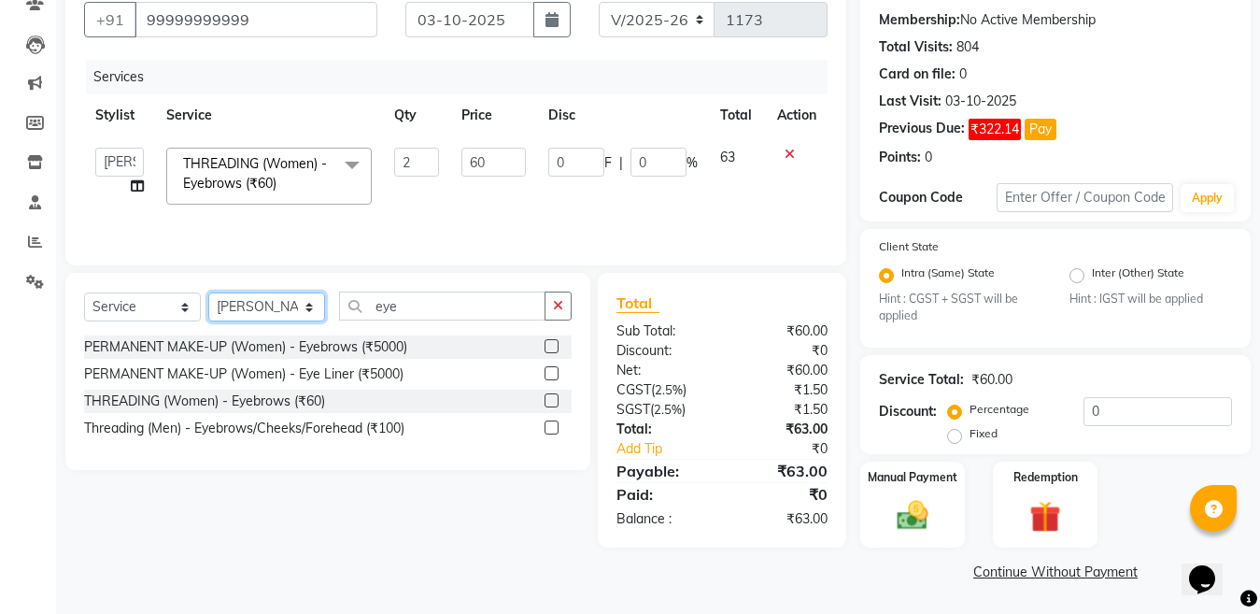
click at [270, 311] on select "Select Stylist [PERSON_NAME] Aalam Sheikh [PERSON_NAME] [PERSON_NAME] [PERSON_N…" at bounding box center [266, 306] width 117 height 29
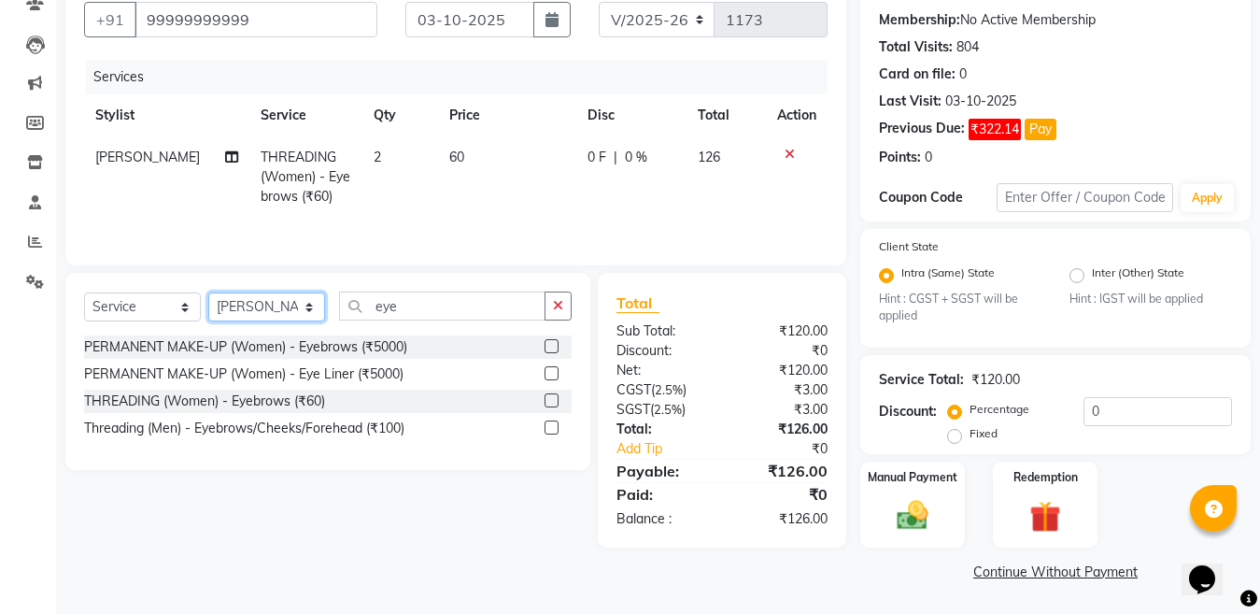
select select "27638"
click at [208, 294] on select "Select Stylist [PERSON_NAME] Aalam Sheikh [PERSON_NAME] [PERSON_NAME] [PERSON_N…" at bounding box center [266, 306] width 117 height 29
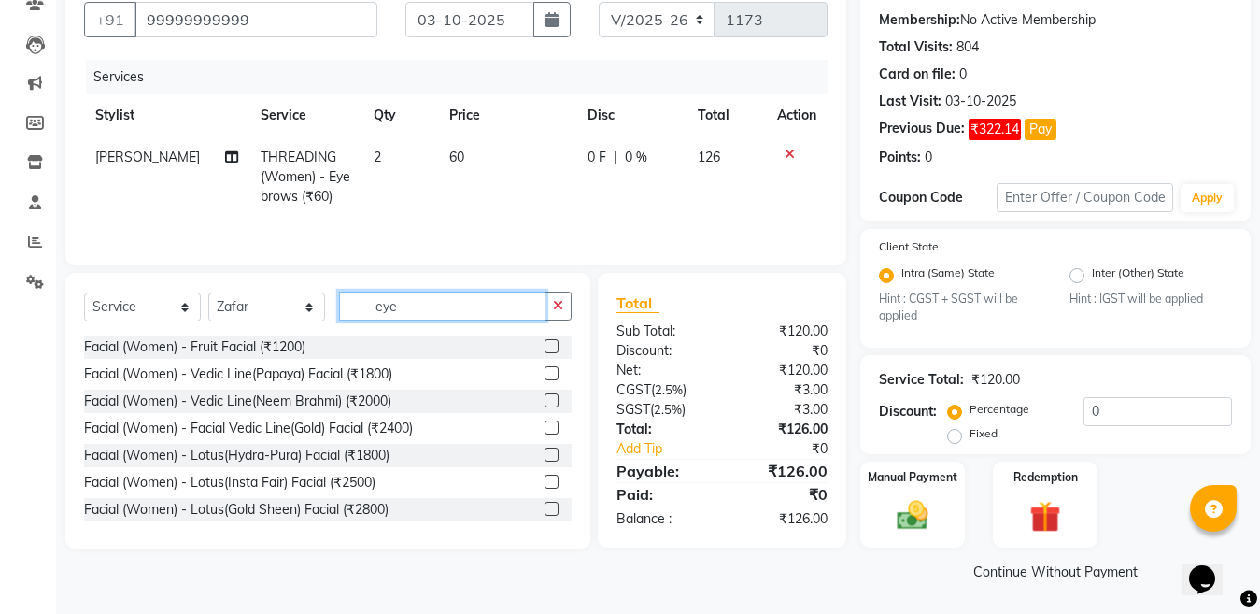
click at [421, 307] on input "eye" at bounding box center [442, 305] width 206 height 29
type input "e"
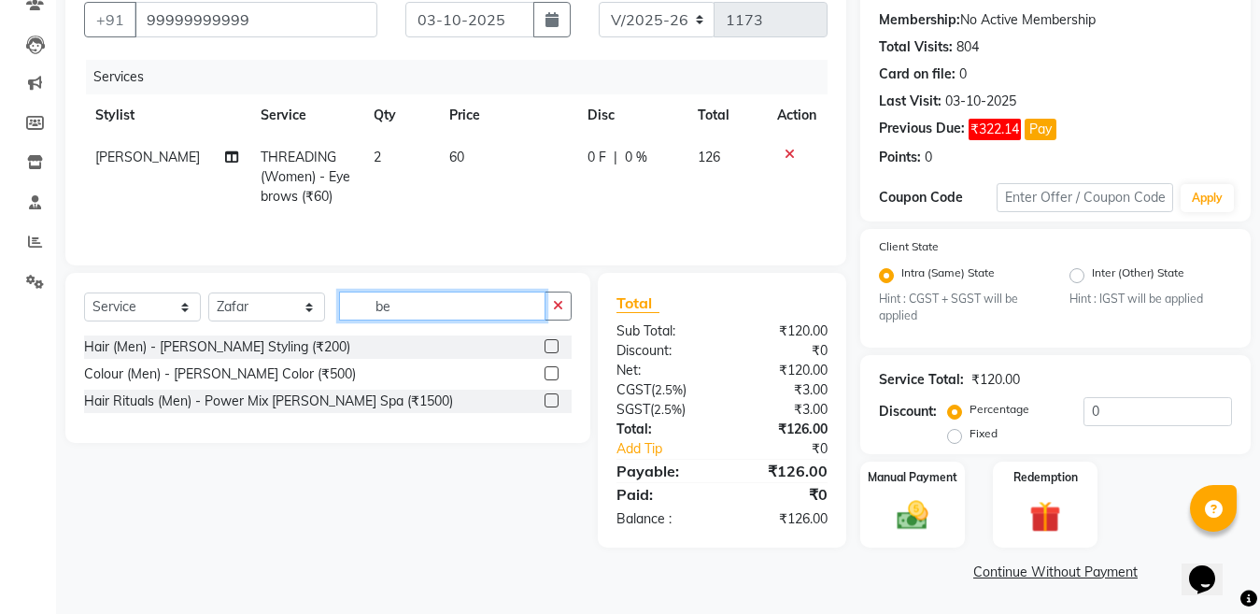
type input "be"
click at [553, 349] on label at bounding box center [552, 346] width 14 height 14
click at [553, 349] on input "checkbox" at bounding box center [551, 347] width 12 height 12
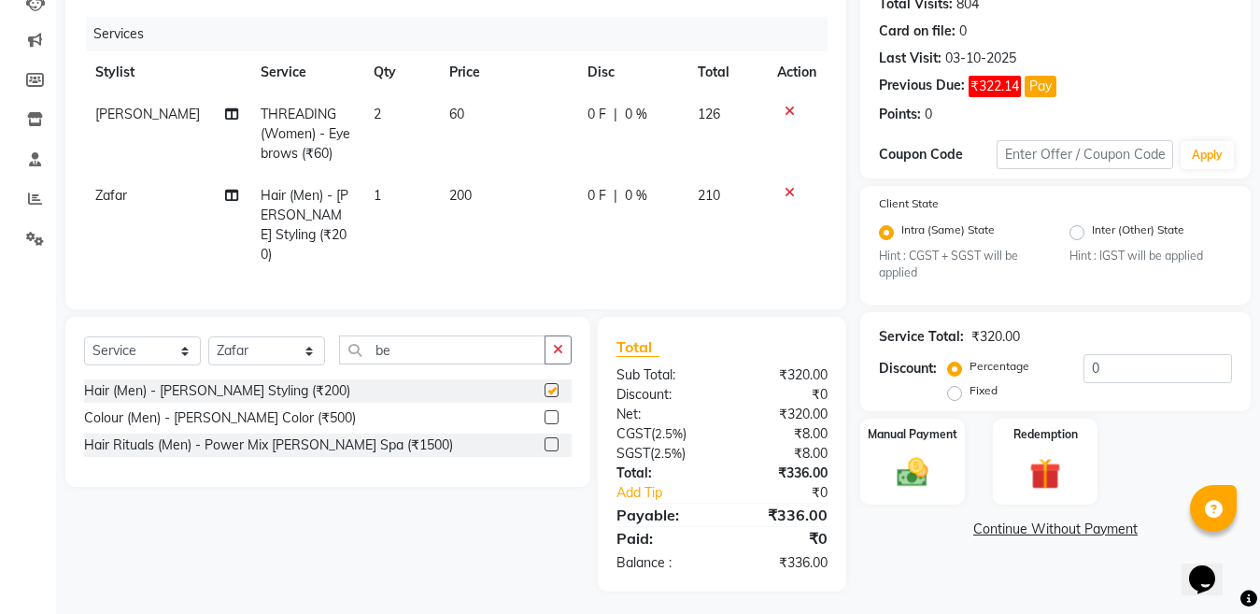
checkbox input "false"
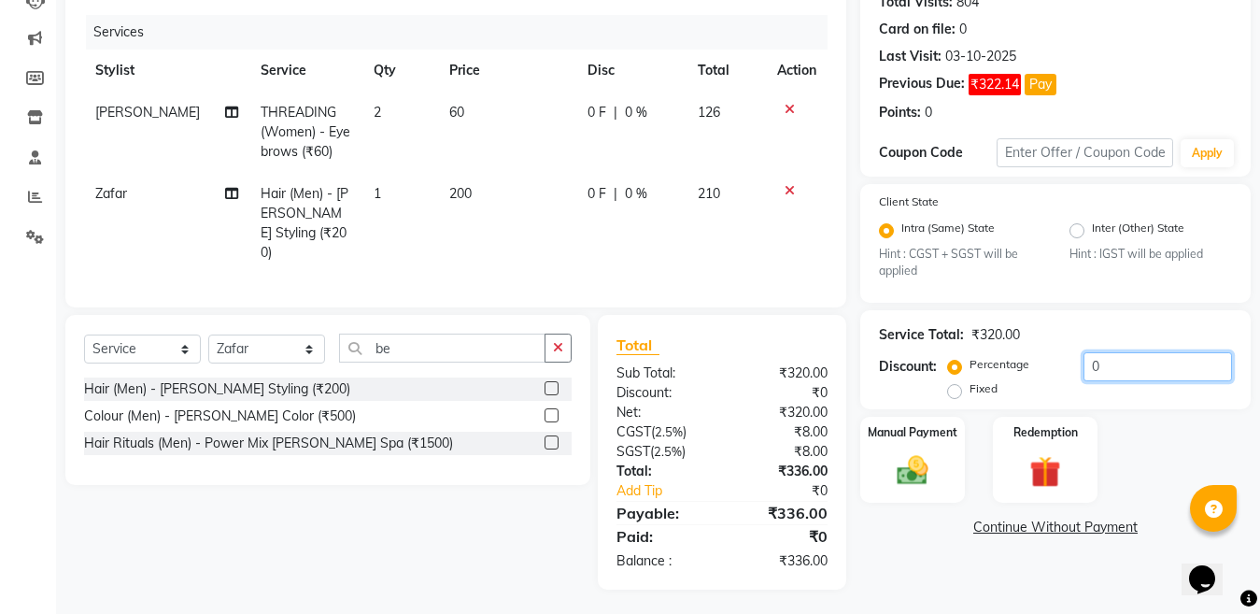
click at [1156, 363] on input "0" at bounding box center [1158, 366] width 149 height 29
type input "4.76"
click at [909, 479] on img at bounding box center [912, 470] width 52 height 37
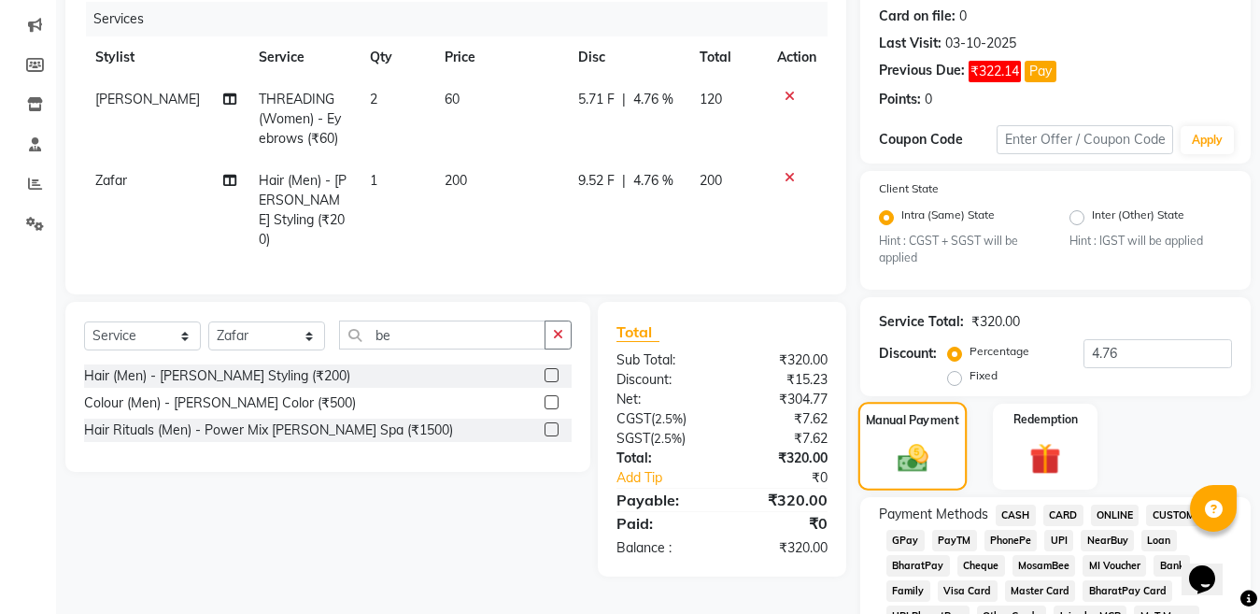
scroll to position [404, 0]
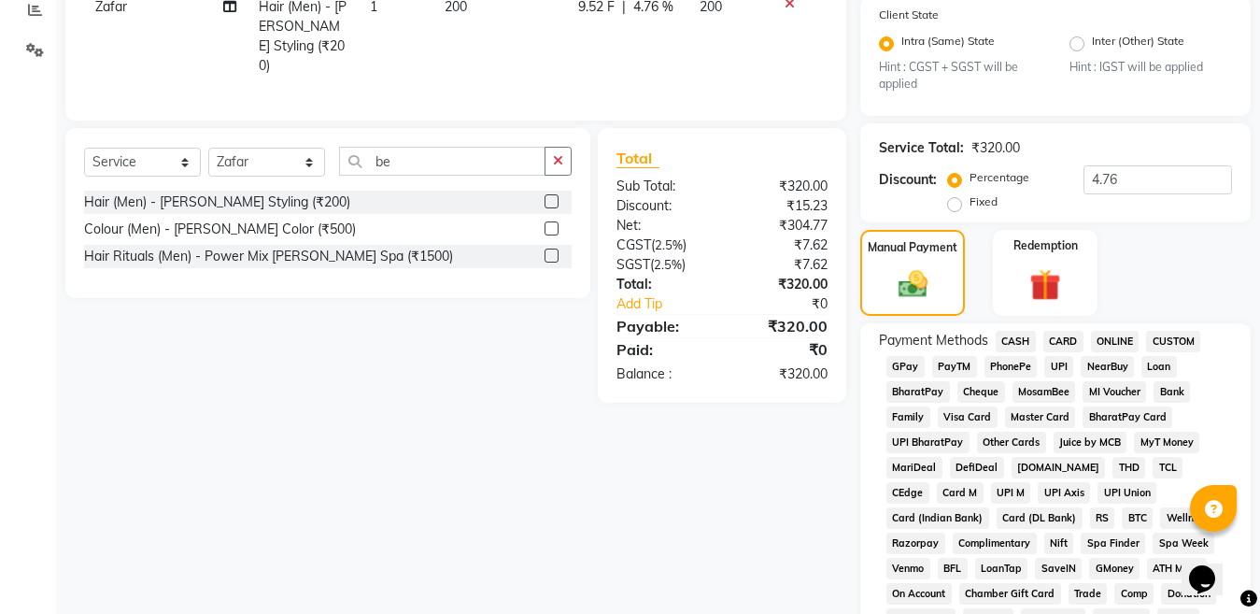
click at [1126, 349] on span "ONLINE" at bounding box center [1115, 341] width 49 height 21
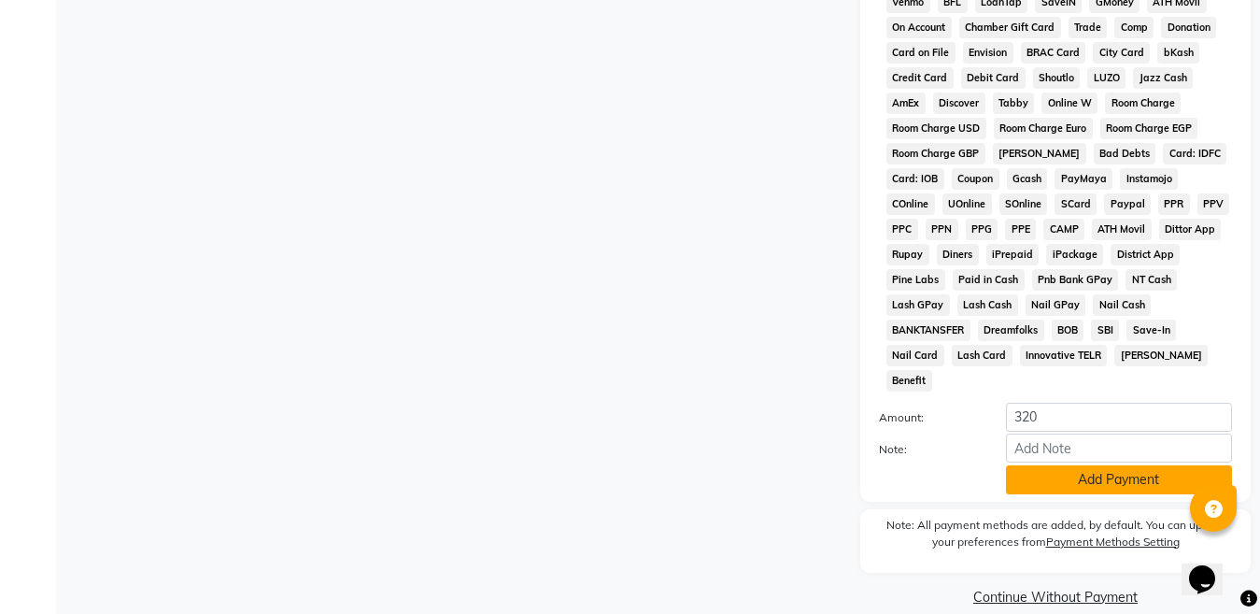
click at [1124, 465] on button "Add Payment" at bounding box center [1119, 479] width 226 height 29
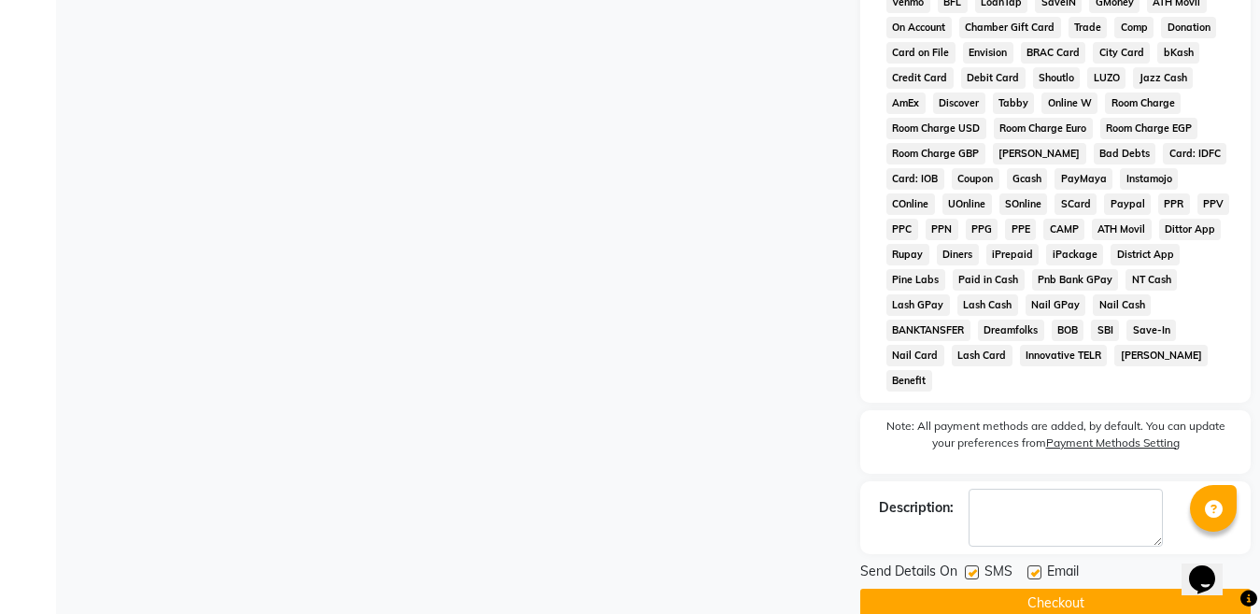
click at [1052, 588] on button "Checkout" at bounding box center [1055, 602] width 390 height 29
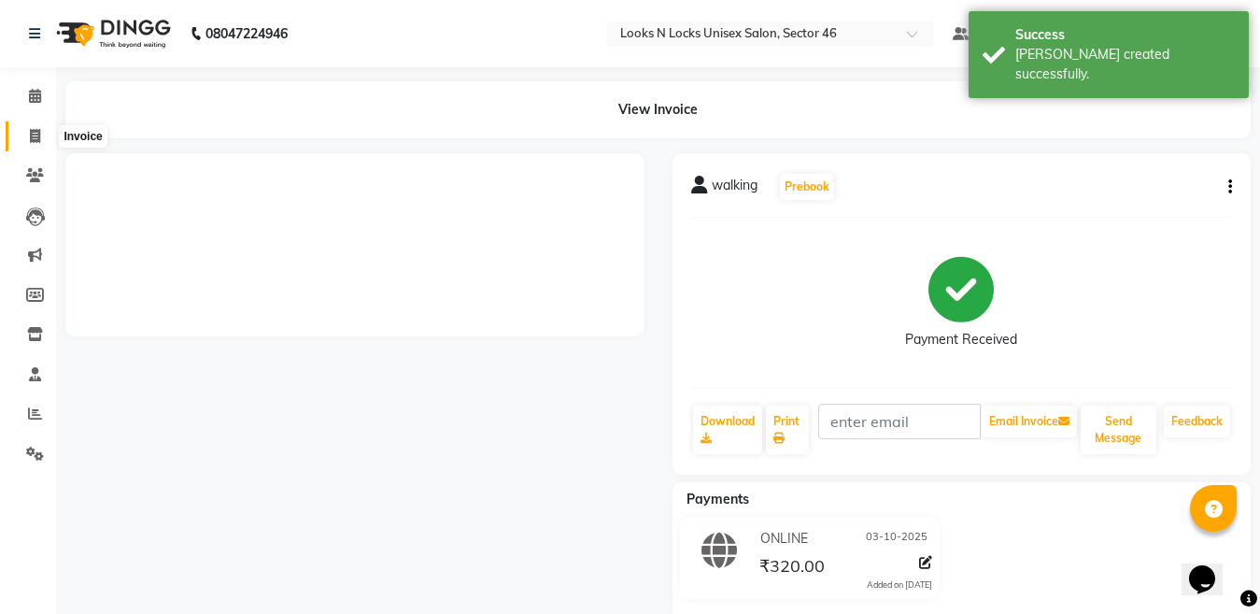
click at [34, 134] on icon at bounding box center [35, 136] width 10 height 14
select select "service"
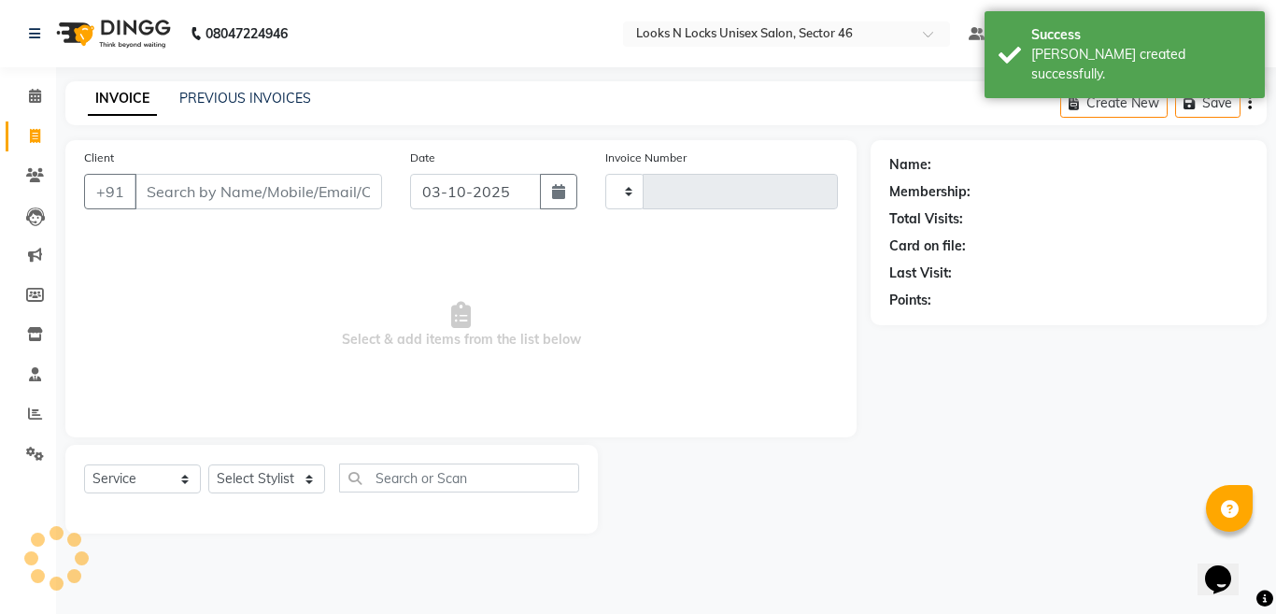
type input "1174"
select select "3904"
click at [269, 86] on div "INVOICE PREVIOUS INVOICES Create New Save" at bounding box center [665, 103] width 1201 height 44
click at [240, 103] on link "PREVIOUS INVOICES" at bounding box center [245, 98] width 132 height 17
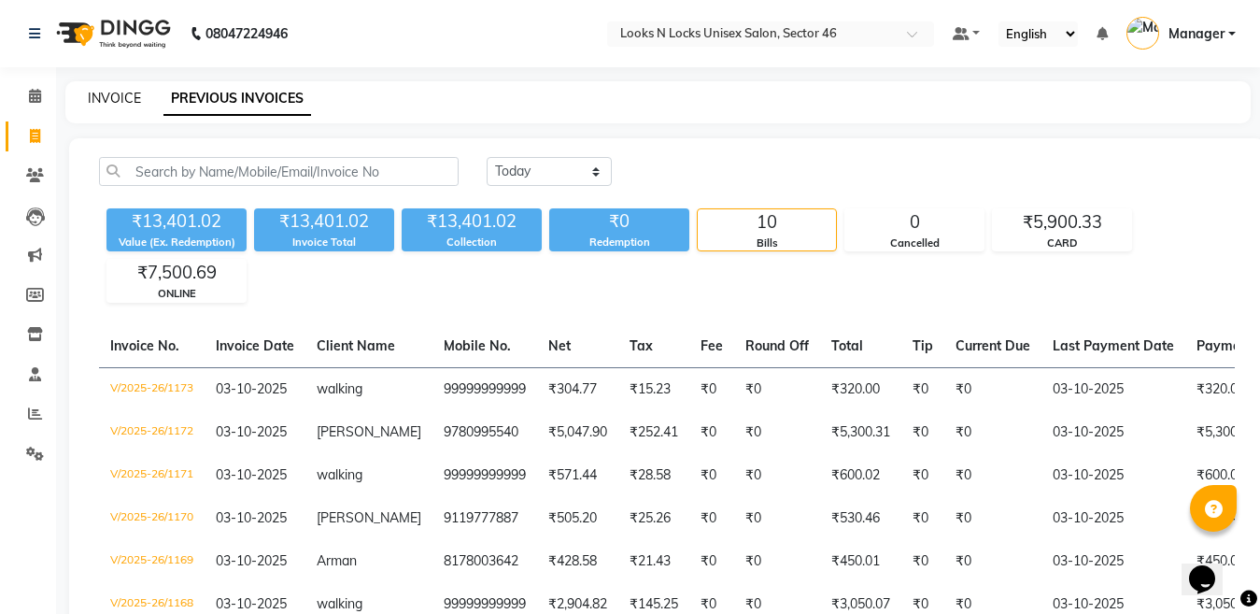
click at [125, 104] on link "INVOICE" at bounding box center [114, 98] width 53 height 17
select select "service"
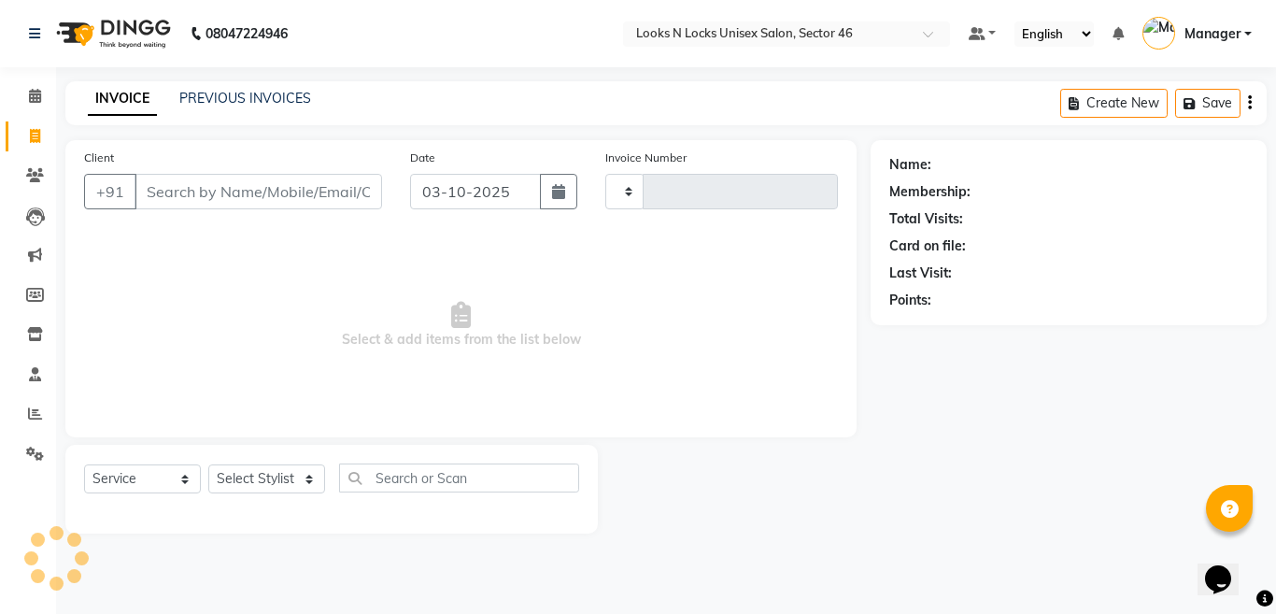
type input "1174"
select select "3904"
